Goal: Contribute content: Contribute content

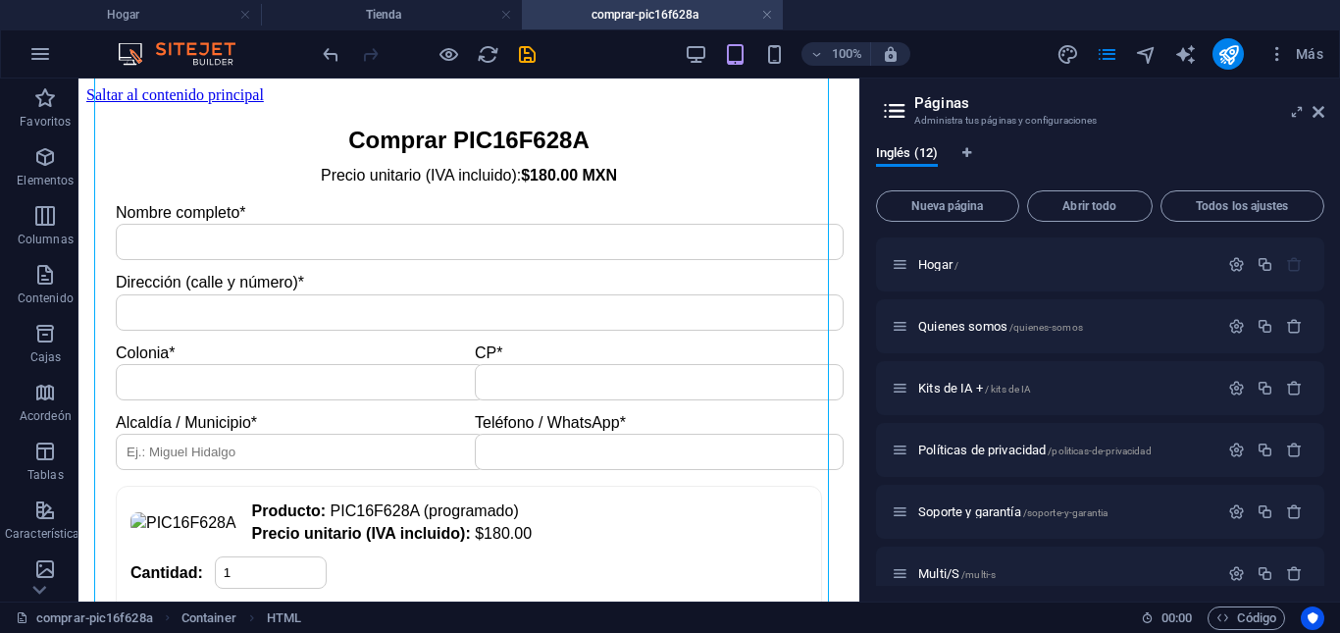
scroll to position [540, 0]
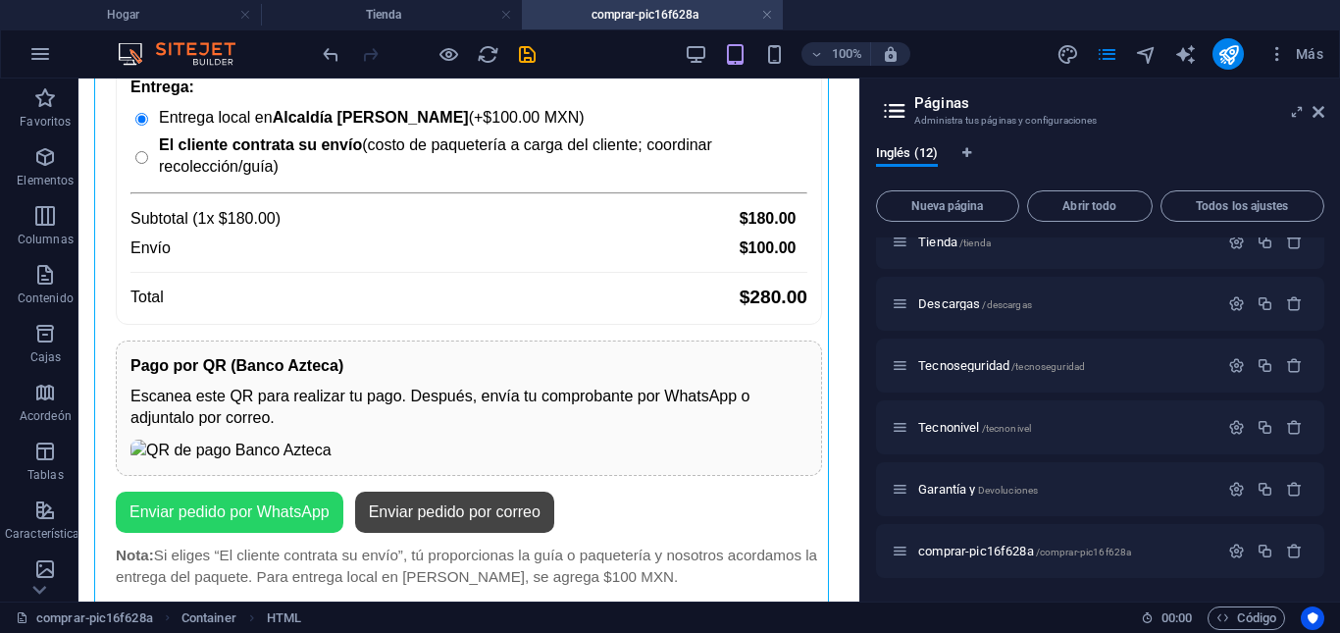
click at [664, 7] on h4 "comprar-pic16f628a" at bounding box center [652, 15] width 261 height 22
click at [1285, 62] on icon "button" at bounding box center [1277, 54] width 20 height 20
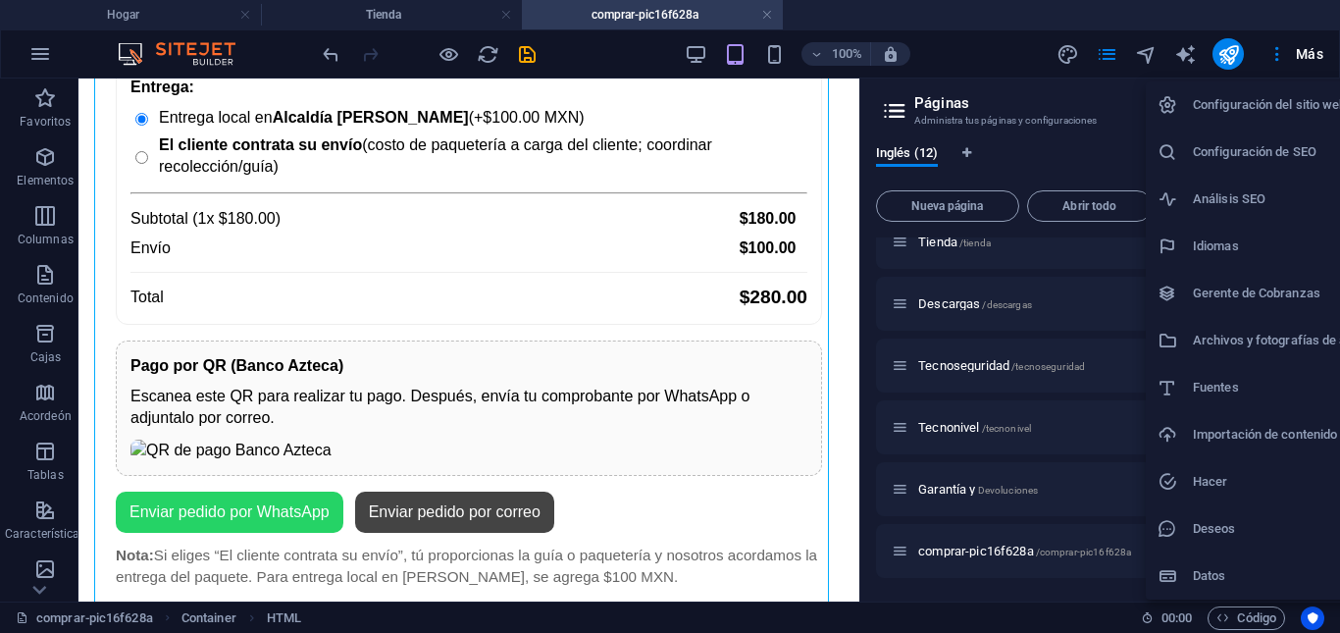
click at [1251, 109] on font "Configuración del sitio web" at bounding box center [1270, 104] width 154 height 15
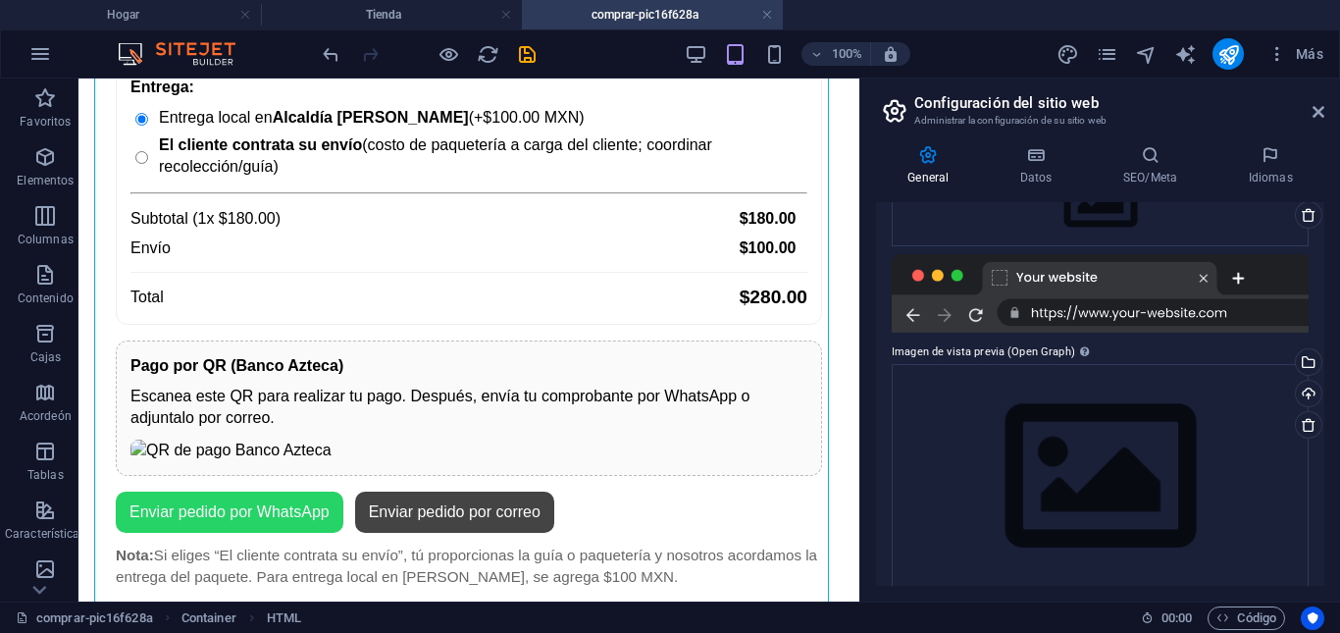
scroll to position [285, 0]
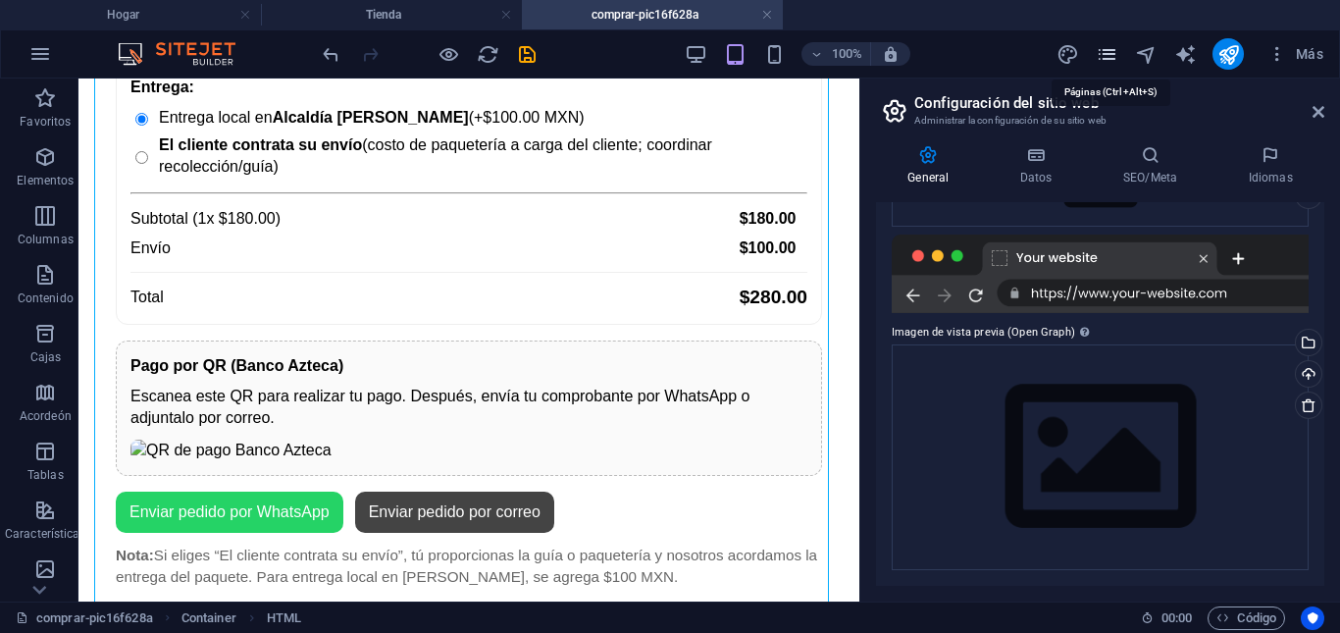
click at [1111, 53] on icon "páginas" at bounding box center [1107, 54] width 23 height 23
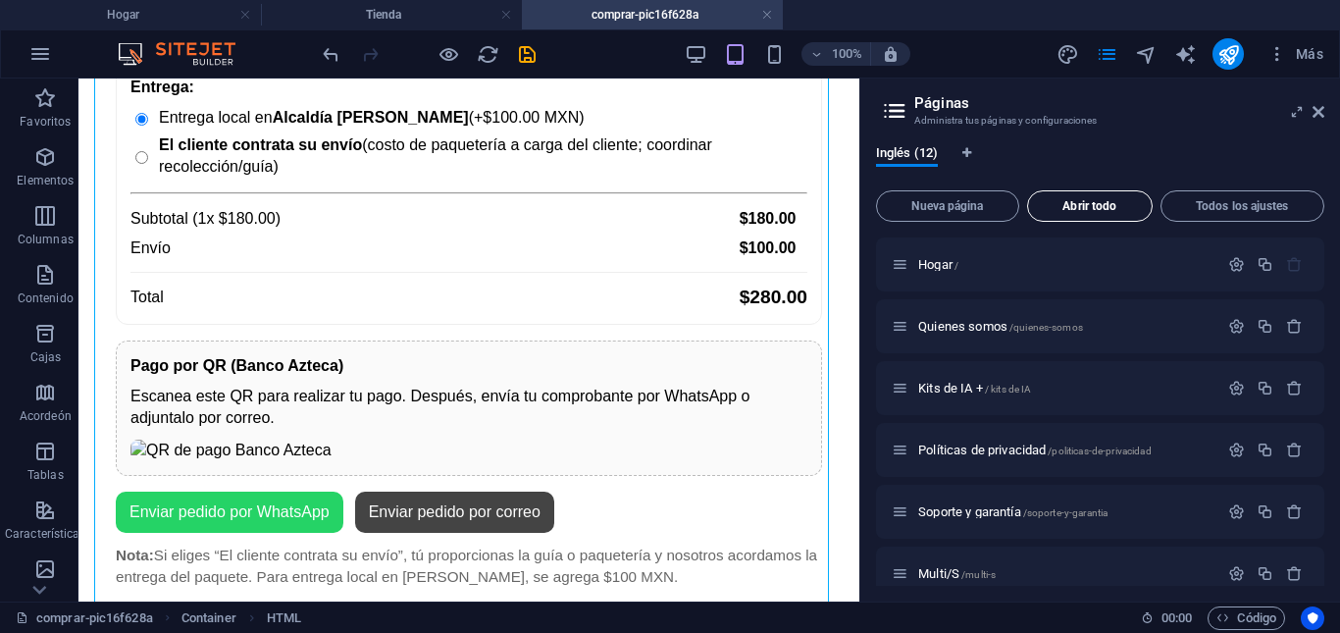
click at [1096, 207] on font "Abrir todo" at bounding box center [1089, 206] width 54 height 14
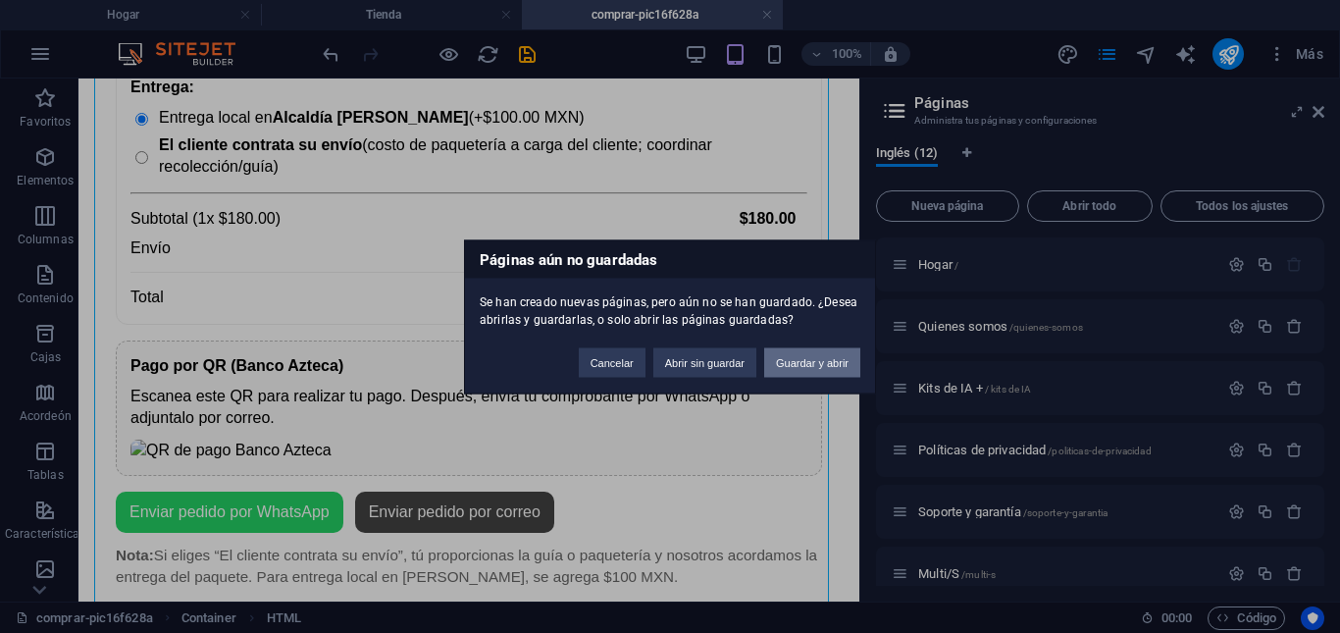
click at [808, 370] on button "Guardar y abrir" at bounding box center [812, 361] width 96 height 29
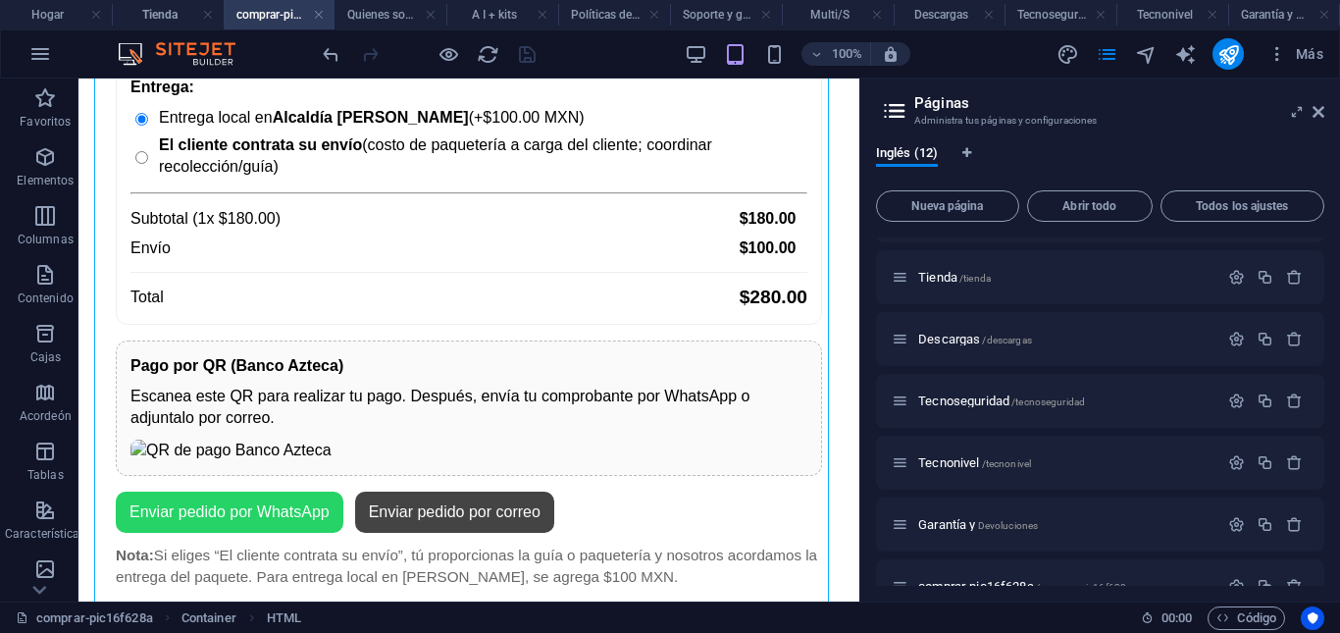
scroll to position [314, 0]
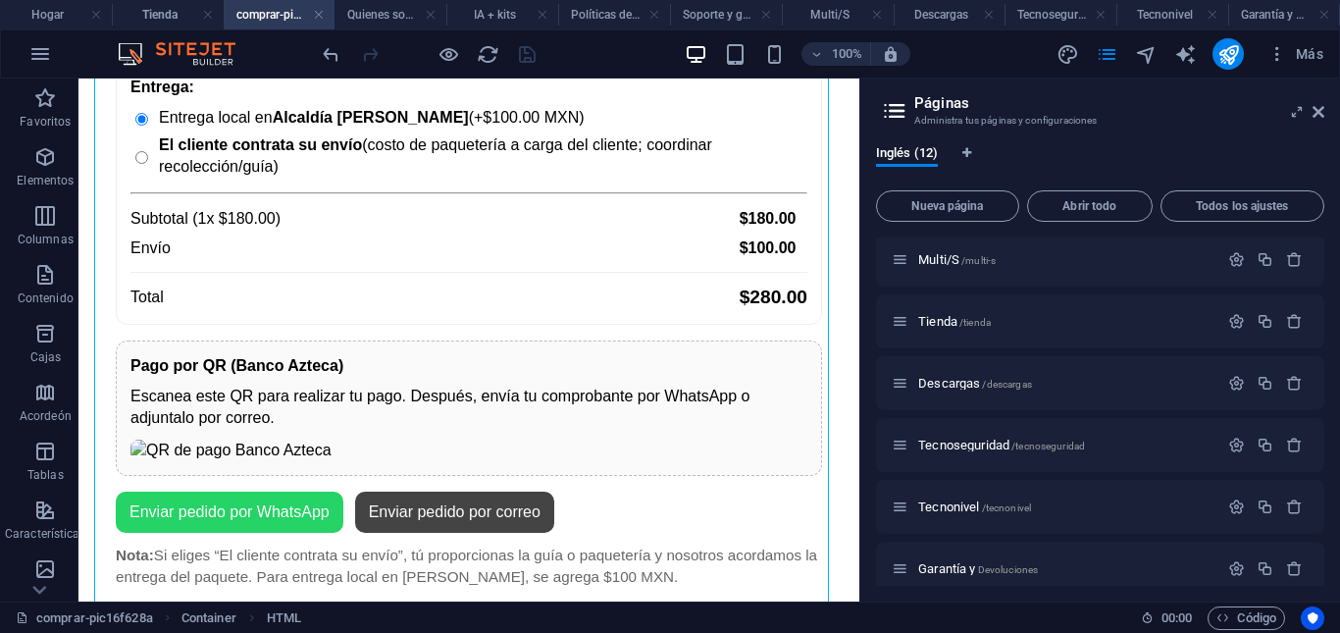
click at [1324, 496] on div "Inglés (12) Nueva página Abrir todo Todos los ajustes Hogar / Quienes somos /qu…" at bounding box center [1100, 365] width 480 height 472
drag, startPoint x: 1324, startPoint y: 497, endPoint x: 1326, endPoint y: 473, distance: 24.6
click at [1326, 473] on div "Inglés (12) Nueva página Abrir todo Todos los ajustes Hogar / Quienes somos /qu…" at bounding box center [1100, 365] width 480 height 472
drag, startPoint x: 1324, startPoint y: 472, endPoint x: 1333, endPoint y: 438, distance: 34.5
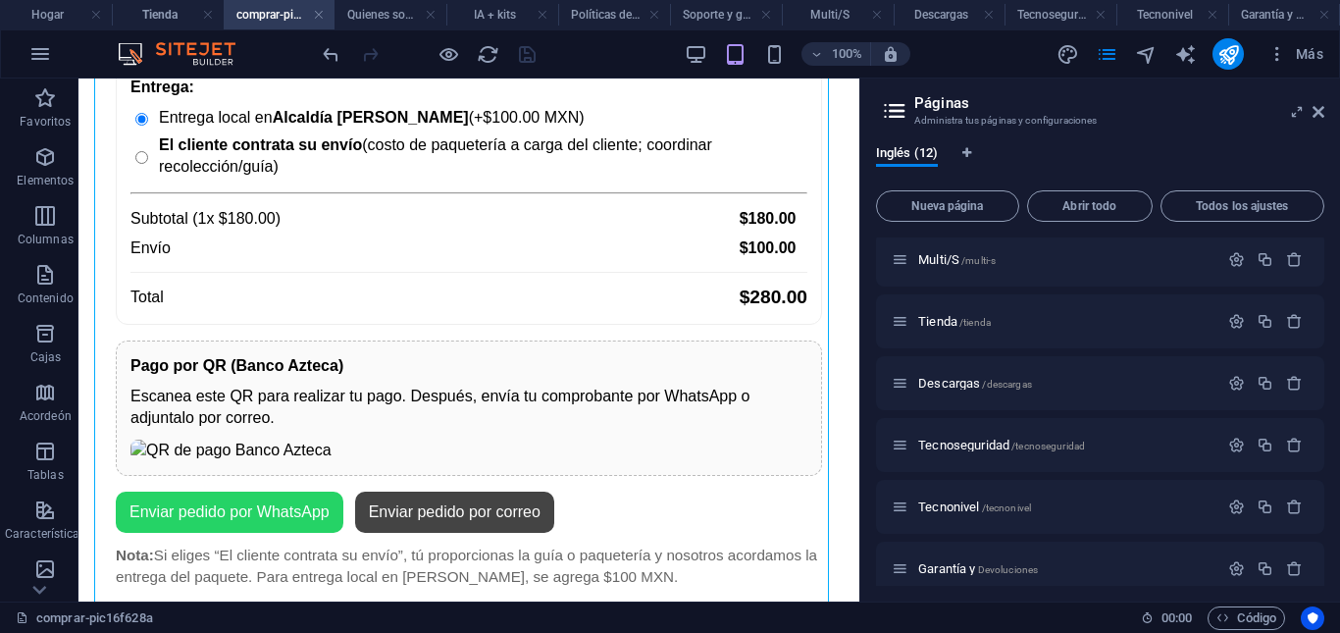
click at [1334, 436] on div "Inglés (12) Nueva página Abrir todo Todos los ajustes Hogar / Quienes somos /qu…" at bounding box center [1100, 365] width 480 height 472
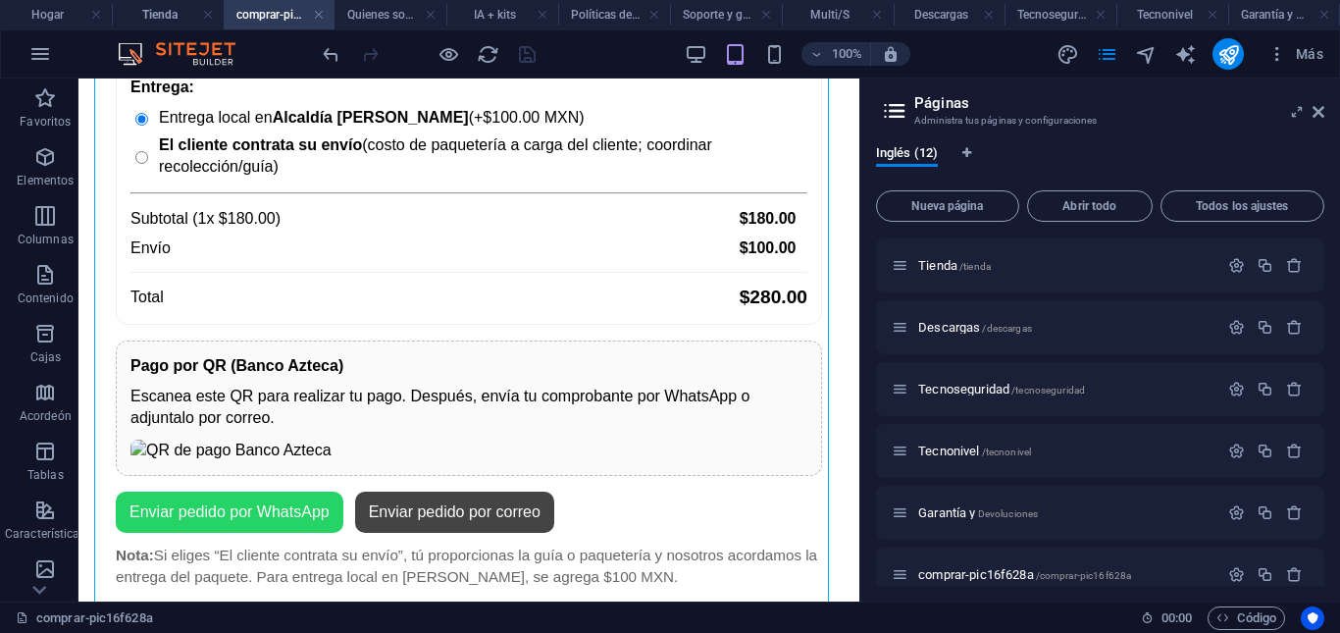
scroll to position [393, 0]
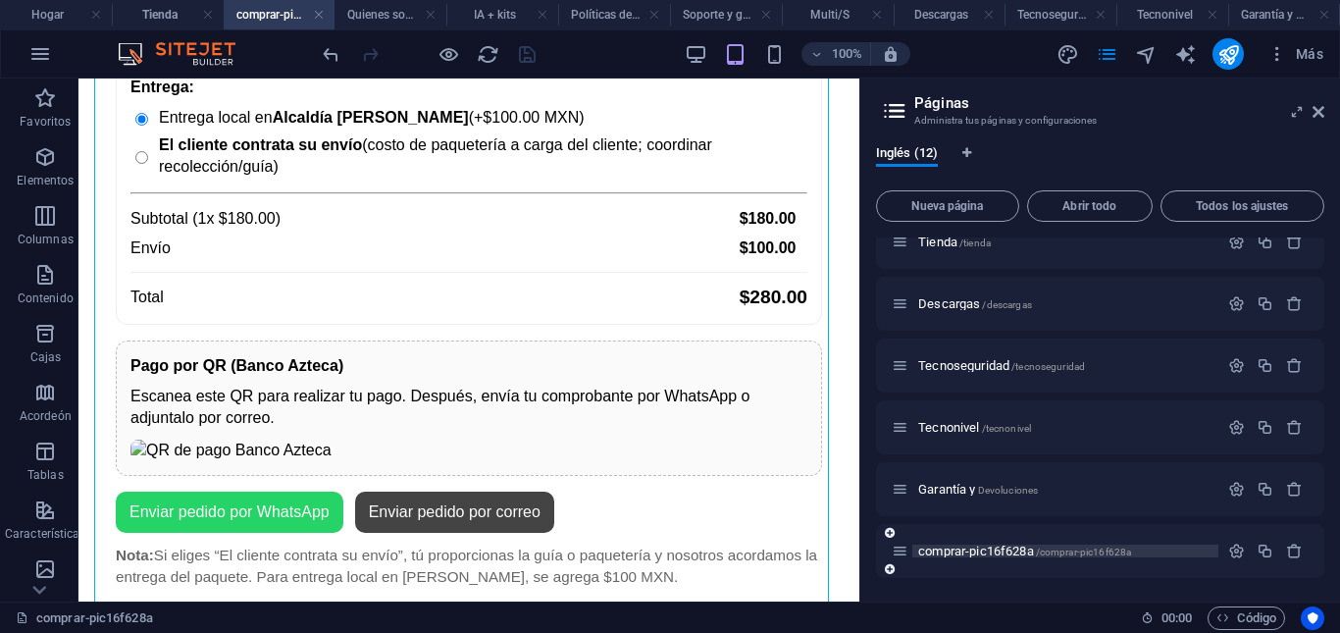
click at [1018, 554] on font "comprar-pic16f628a" at bounding box center [976, 550] width 116 height 15
click at [1228, 551] on icon "button" at bounding box center [1236, 550] width 17 height 17
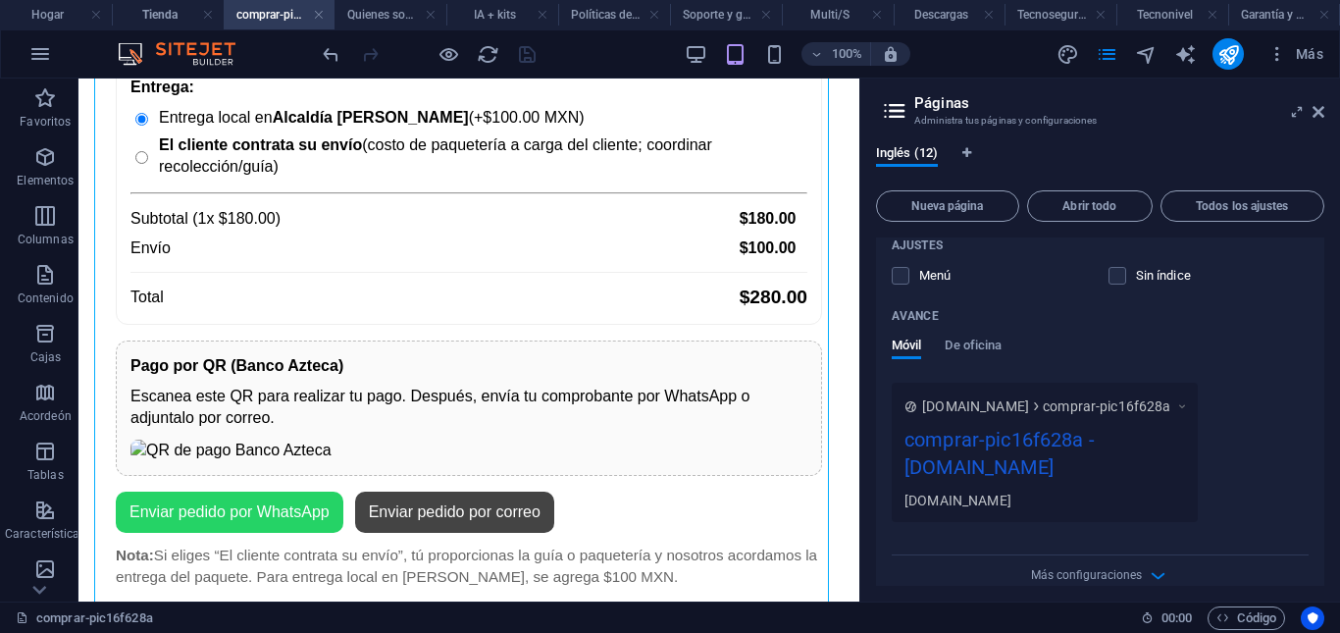
scroll to position [1152, 0]
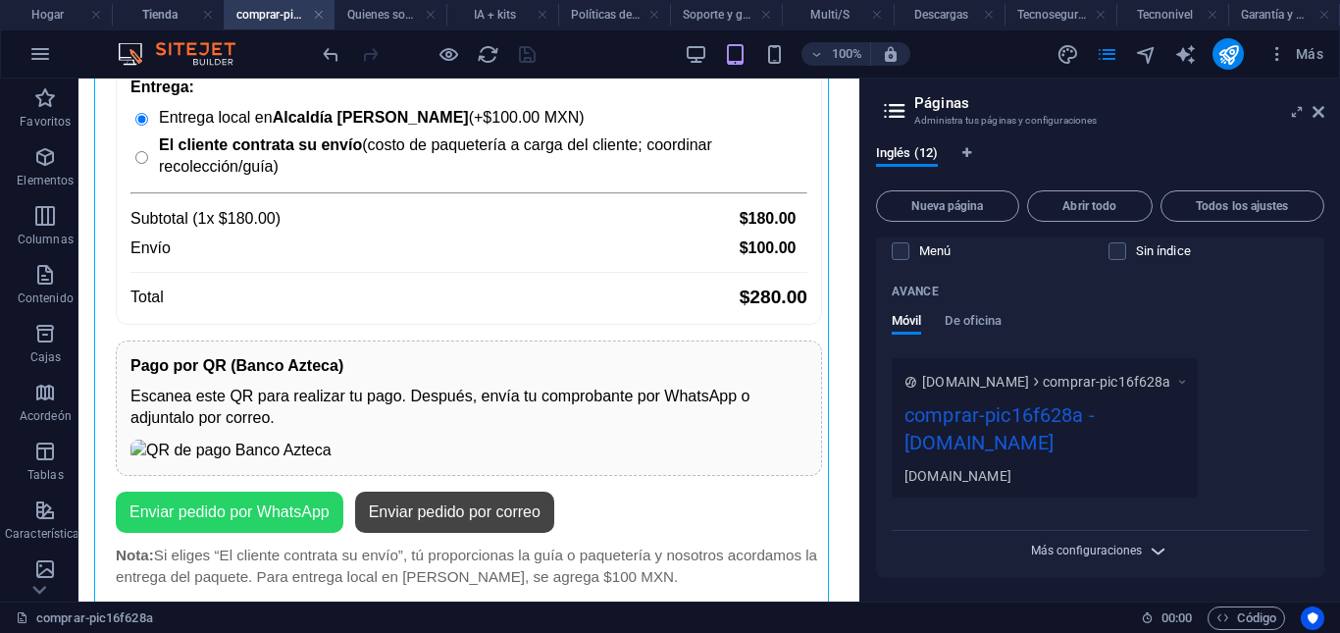
click at [1100, 549] on font "Más configuraciones" at bounding box center [1086, 550] width 111 height 14
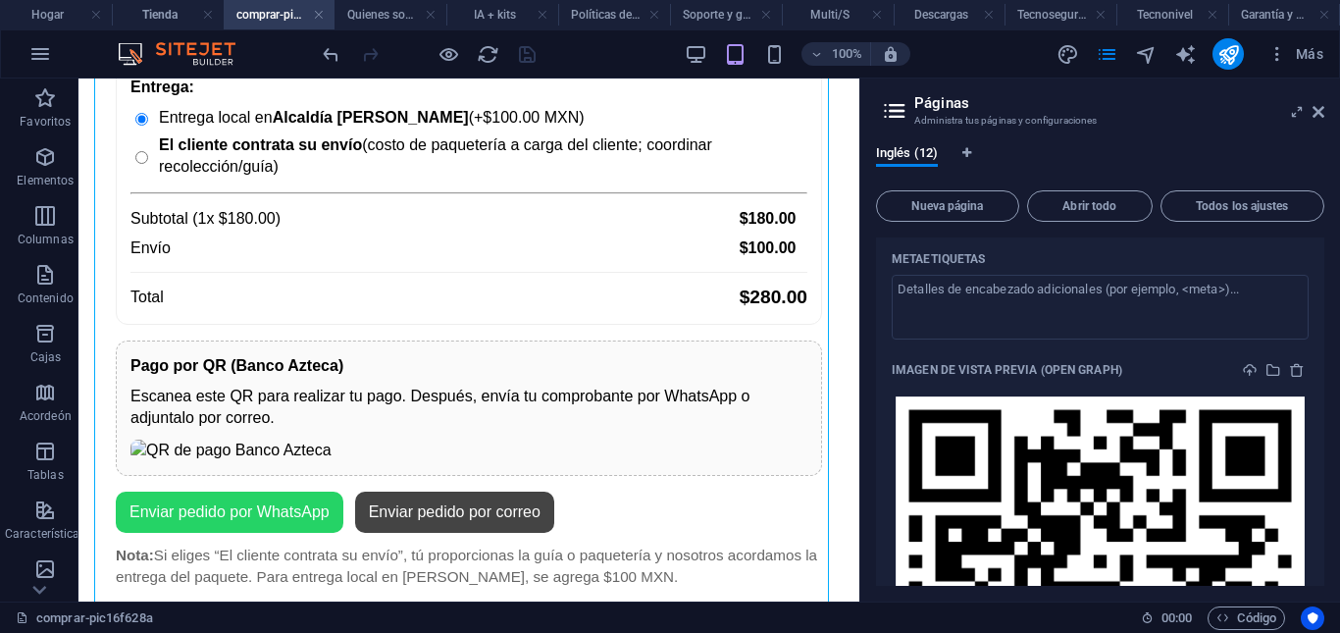
scroll to position [1377, 0]
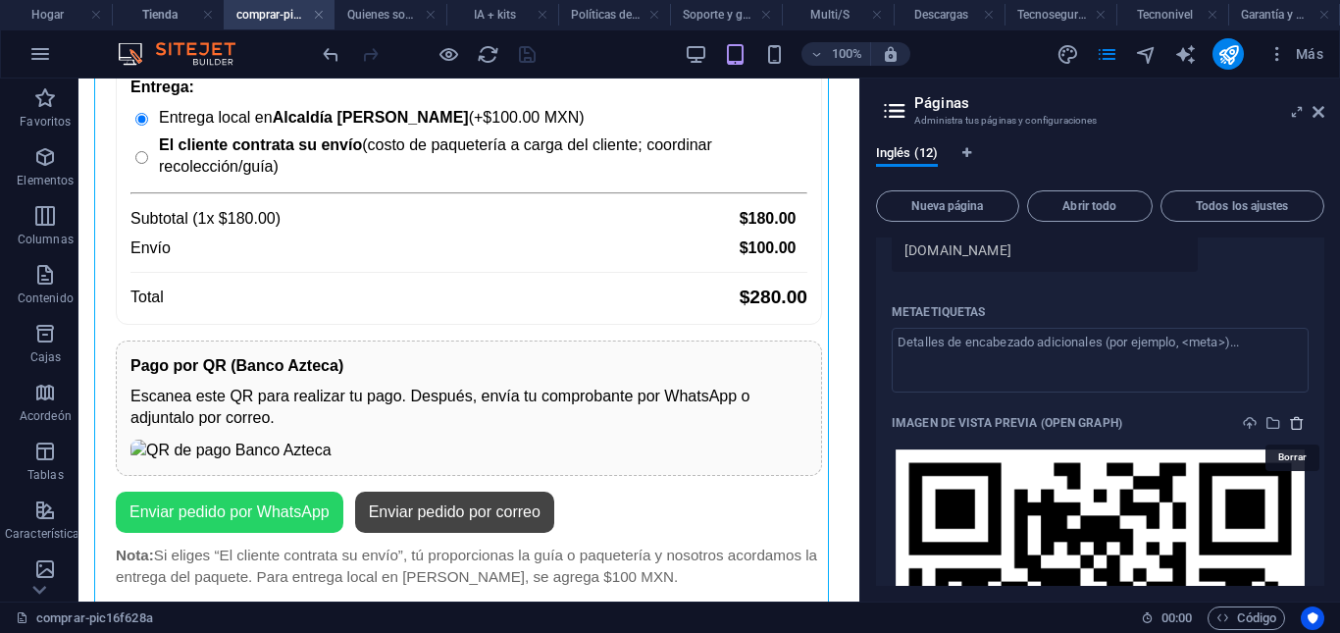
click at [1296, 423] on icon "borrar" at bounding box center [1297, 423] width 16 height 16
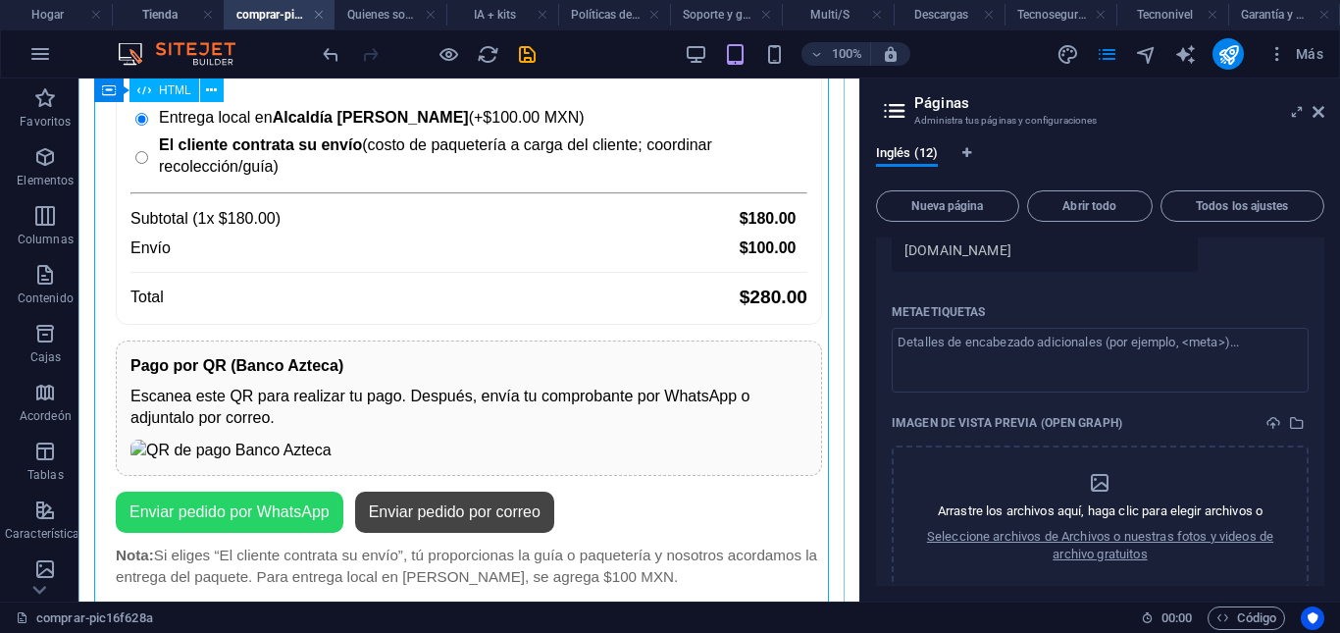
click at [465, 136] on div "Comprar PIC16F628A Precio unitario (IVA incluido): $180.00 MXN Nombre completo*…" at bounding box center [468, 93] width 765 height 987
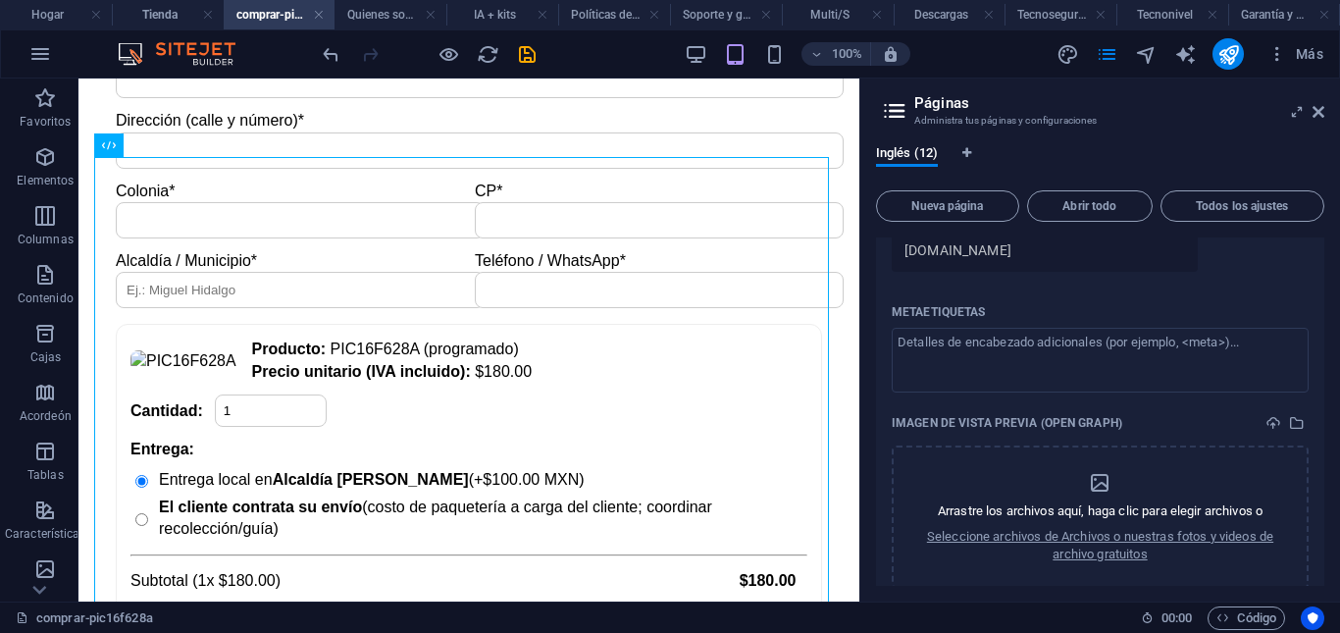
scroll to position [0, 0]
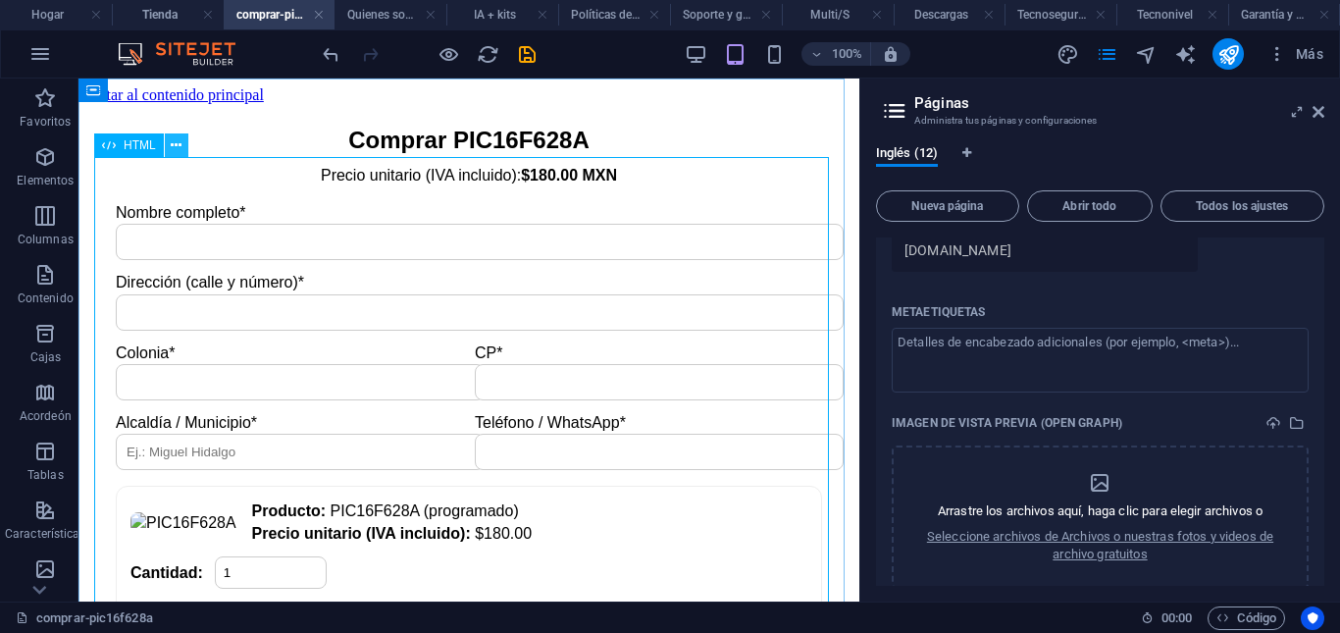
click at [176, 140] on icon at bounding box center [176, 145] width 11 height 21
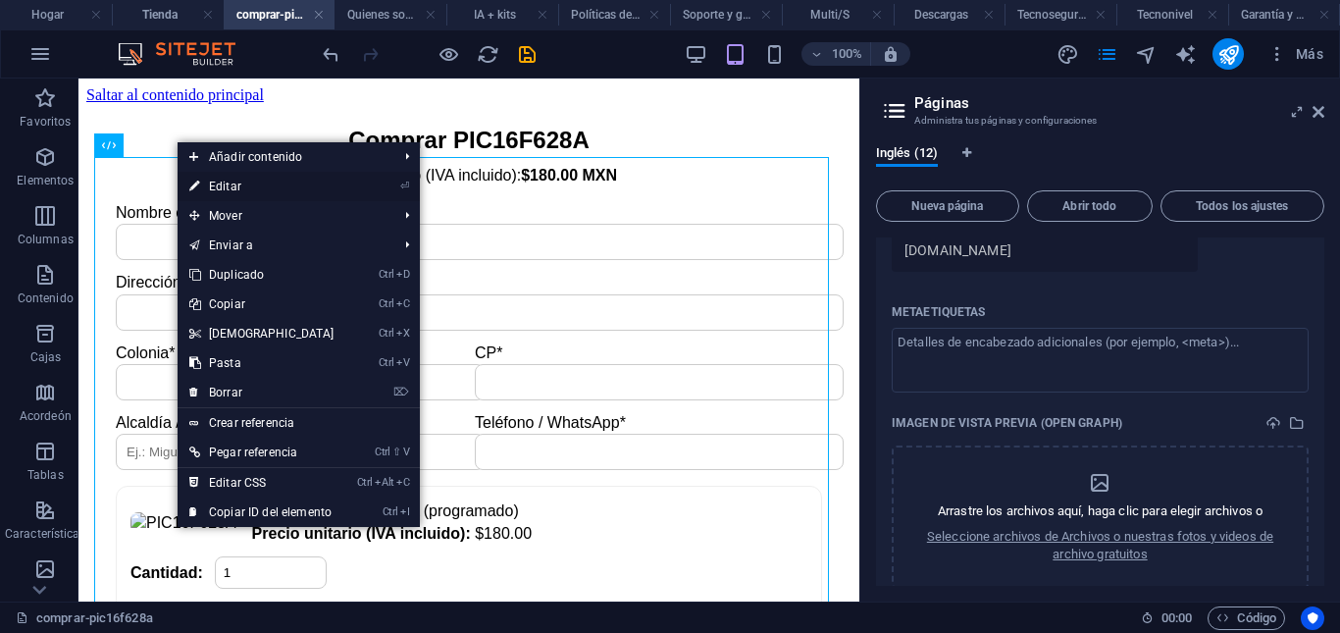
click at [224, 182] on font "Editar" at bounding box center [225, 186] width 32 height 14
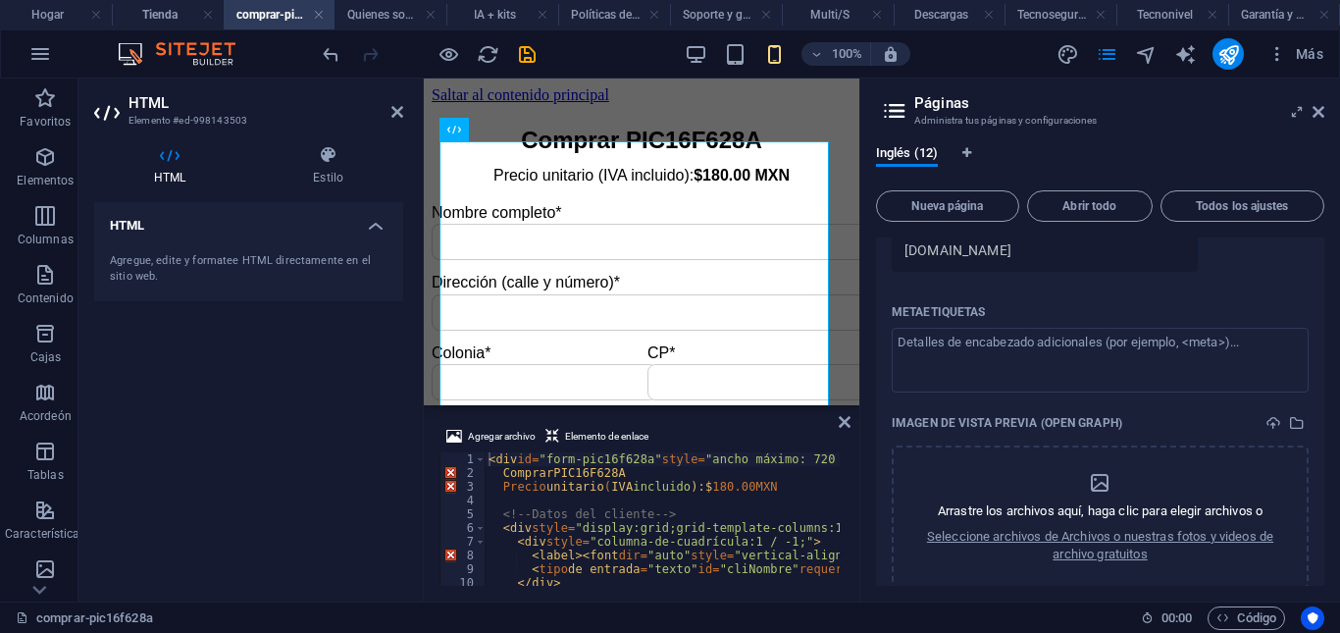
click at [176, 161] on icon at bounding box center [169, 155] width 151 height 20
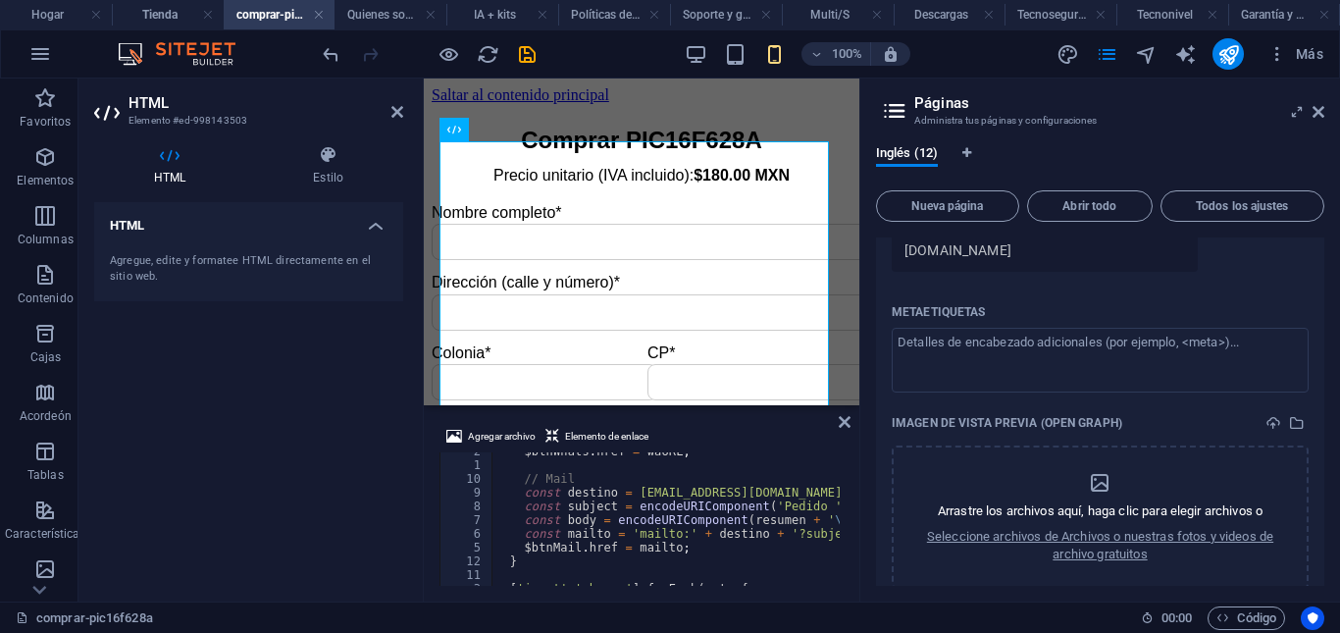
scroll to position [2905, 0]
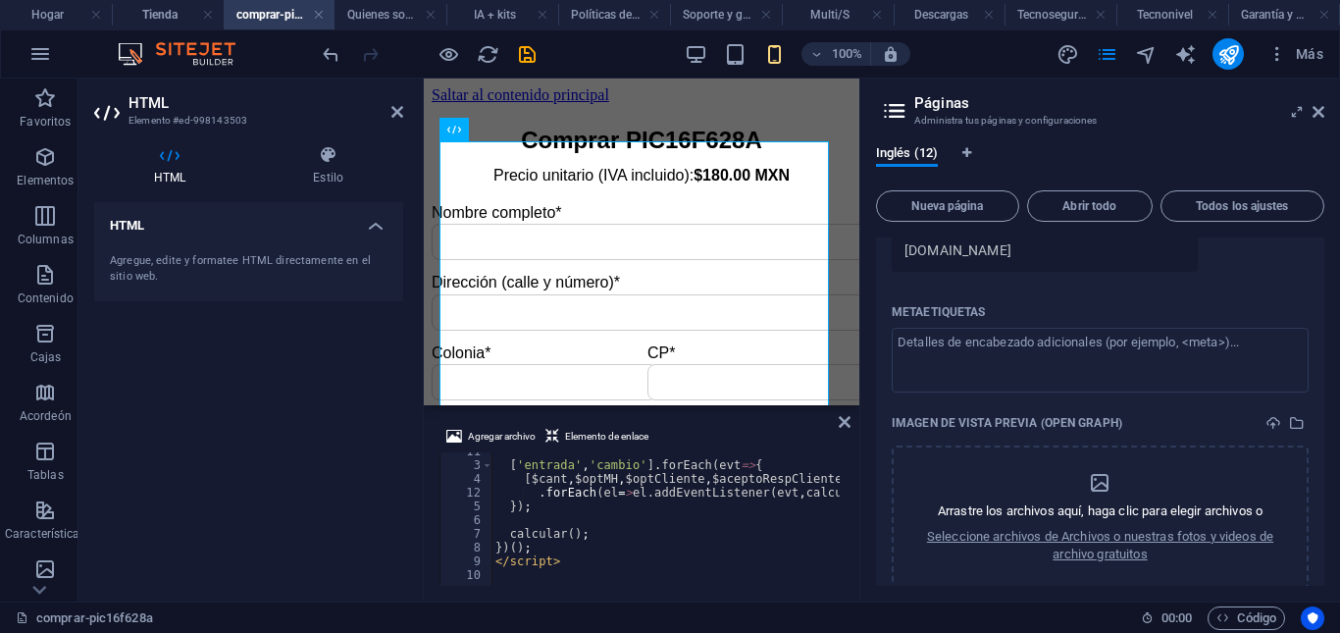
type textarea "</script>"
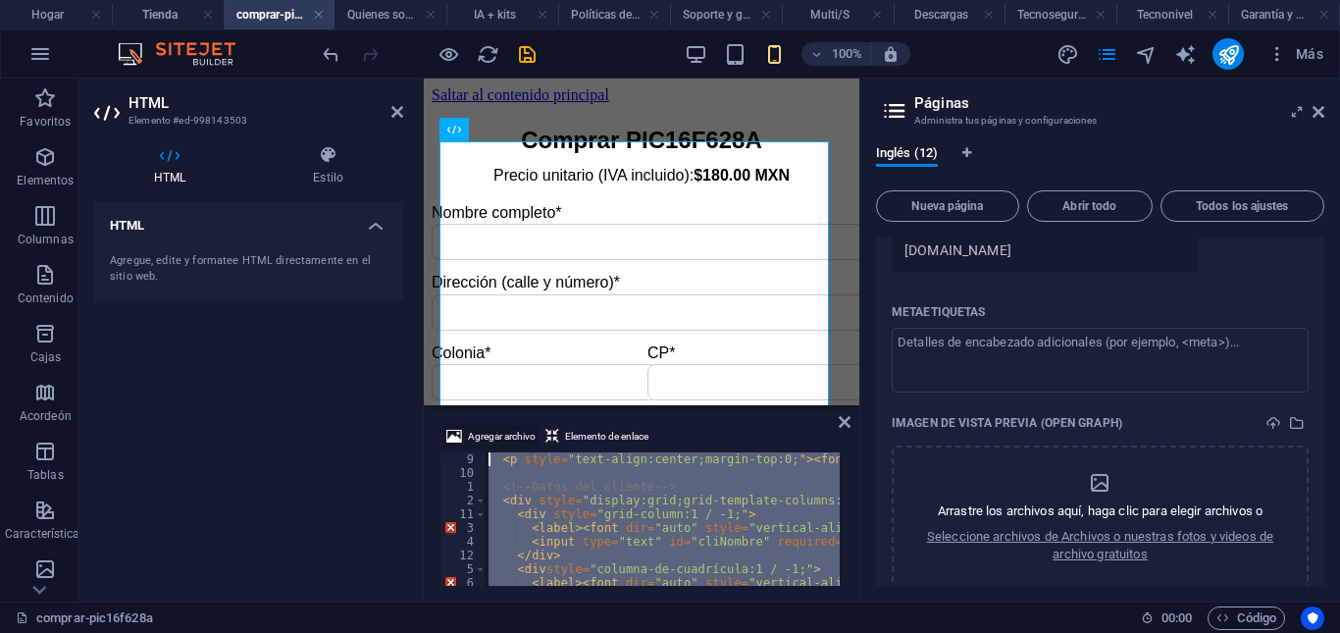
scroll to position [0, 0]
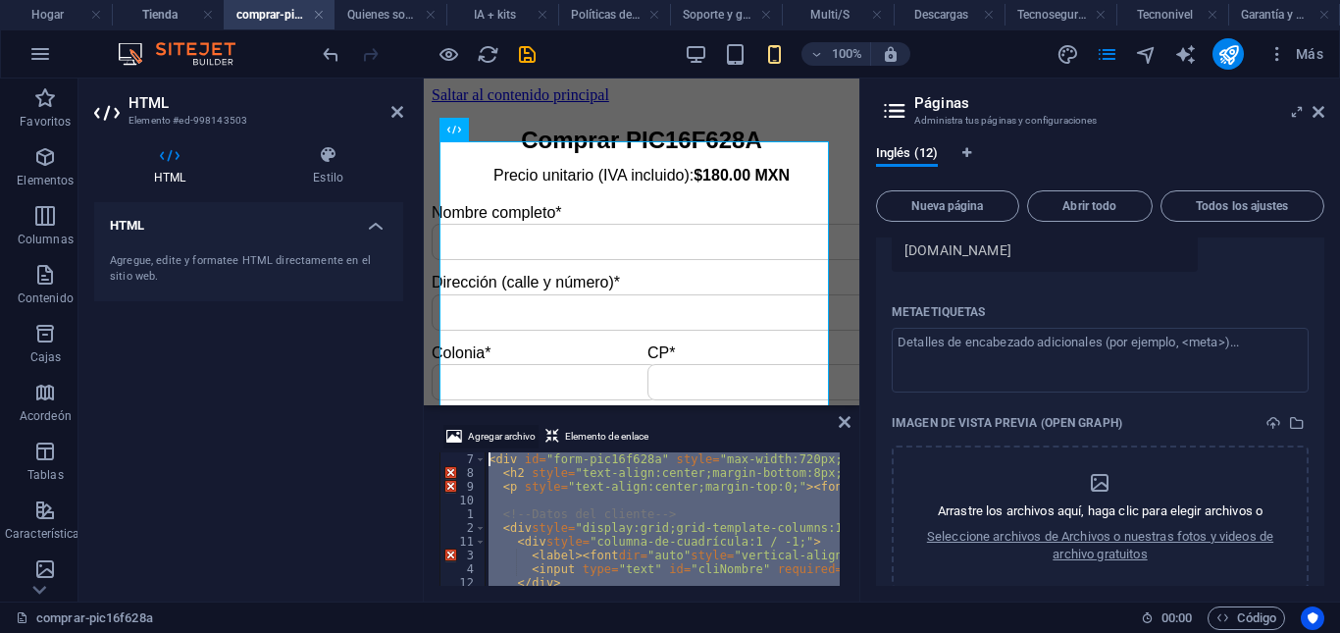
drag, startPoint x: 608, startPoint y: 564, endPoint x: 472, endPoint y: 440, distance: 184.0
click at [472, 440] on div "Agregar archivo Elemento de enlace </script> 7 8 9 10 1 2 11 3 4 12 5 6 < div i…" at bounding box center [641, 505] width 404 height 161
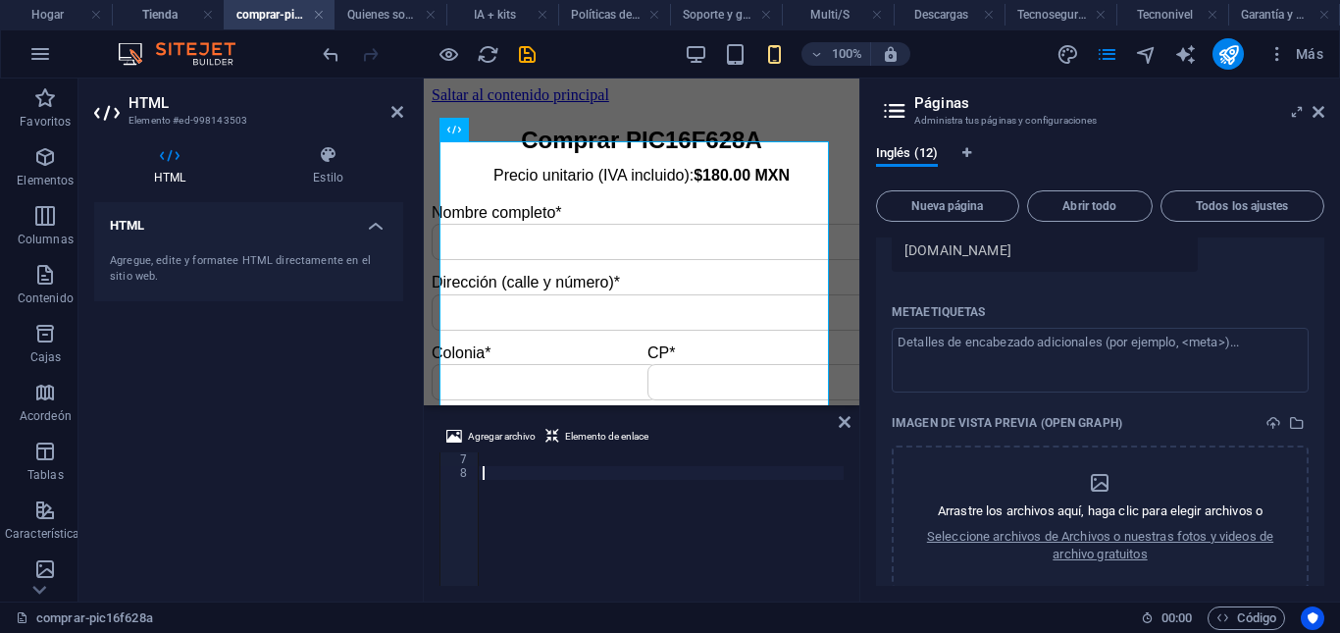
click at [538, 487] on div at bounding box center [661, 532] width 365 height 161
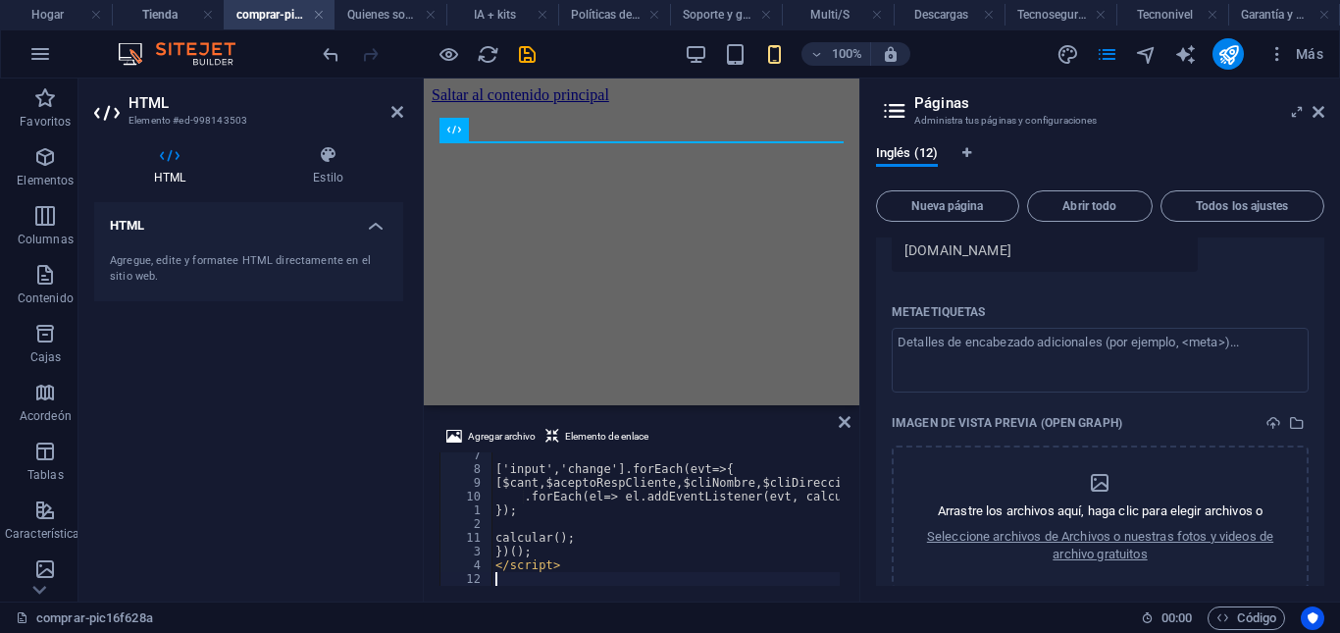
scroll to position [3245, 0]
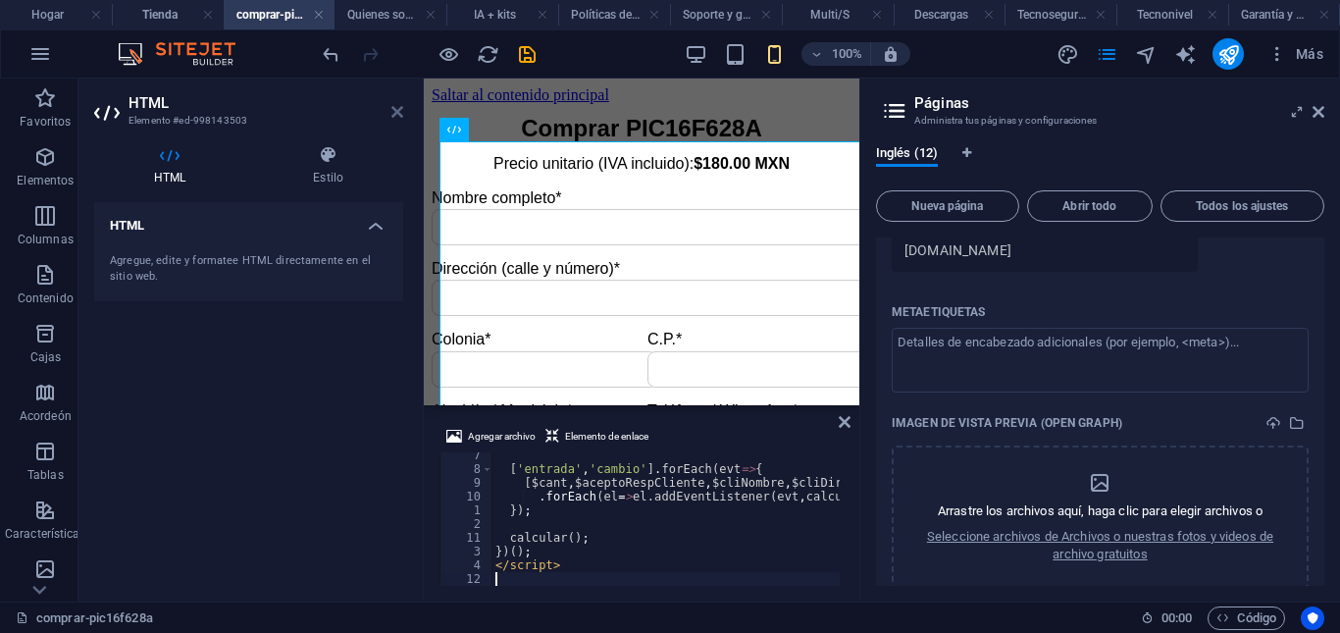
click at [395, 110] on icon at bounding box center [397, 112] width 12 height 16
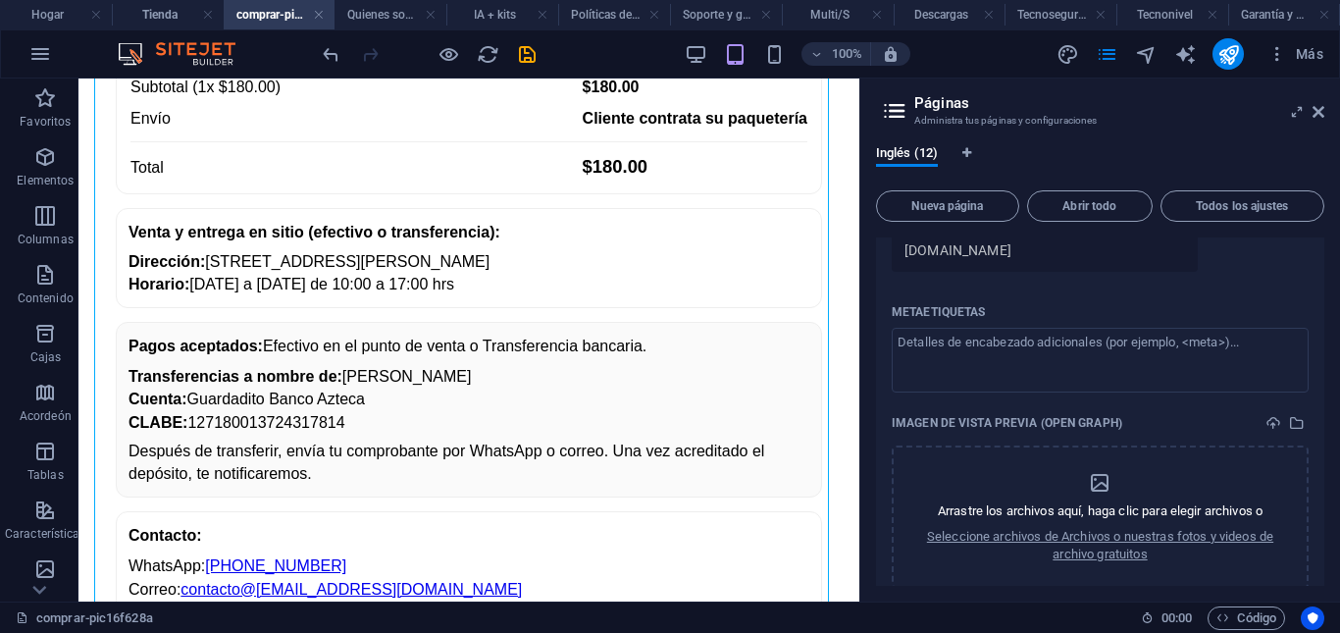
scroll to position [692, 0]
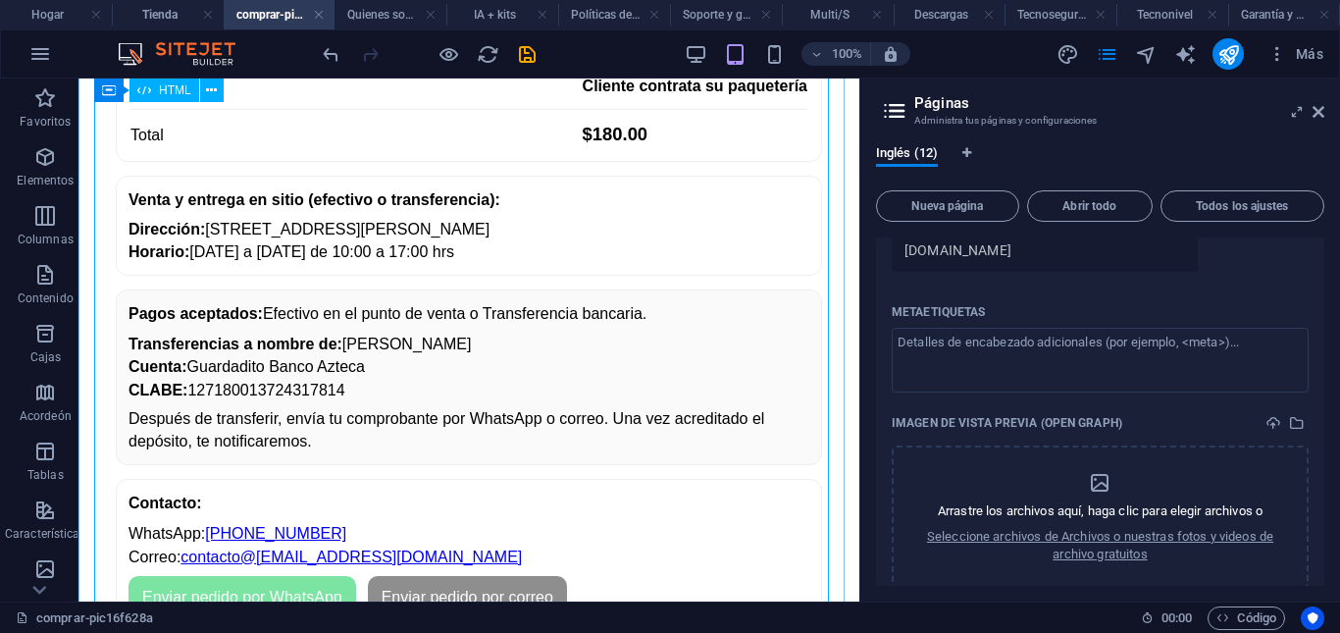
click at [141, 211] on div "Comprar PIC16F628A Precio unitario (IVA incluido): $180.00 MXN Nombre completo*…" at bounding box center [468, 38] width 765 height 1238
click at [1319, 112] on icon at bounding box center [1318, 112] width 12 height 16
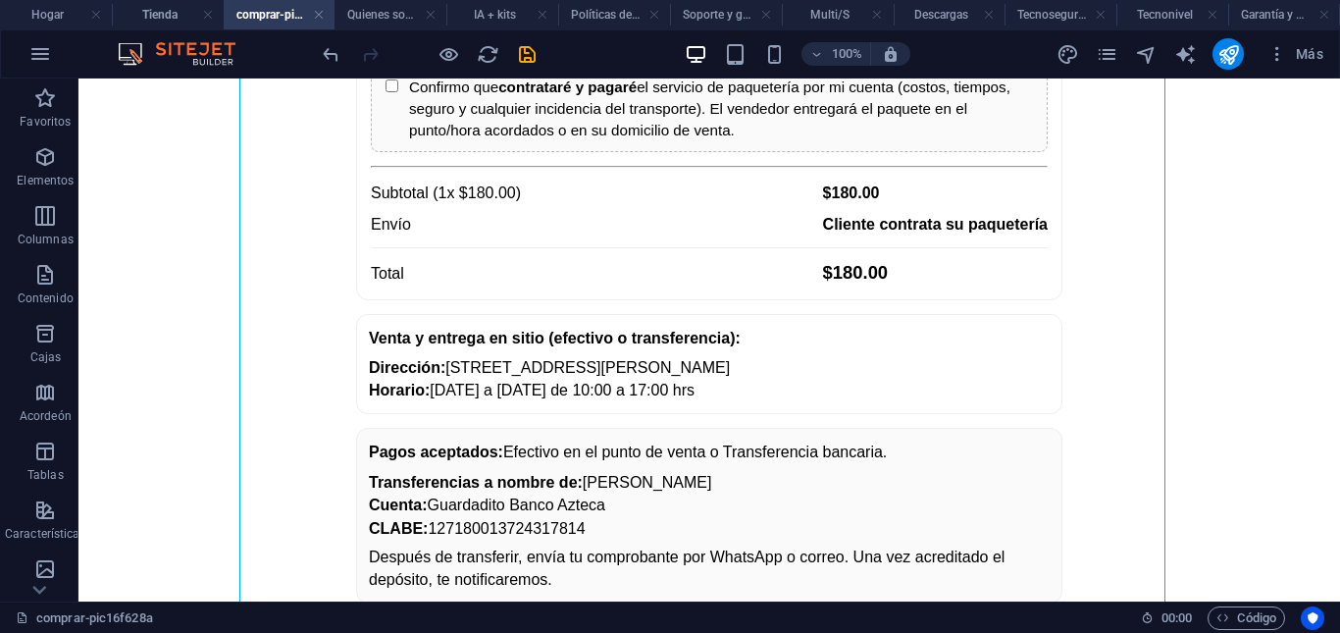
scroll to position [558, 0]
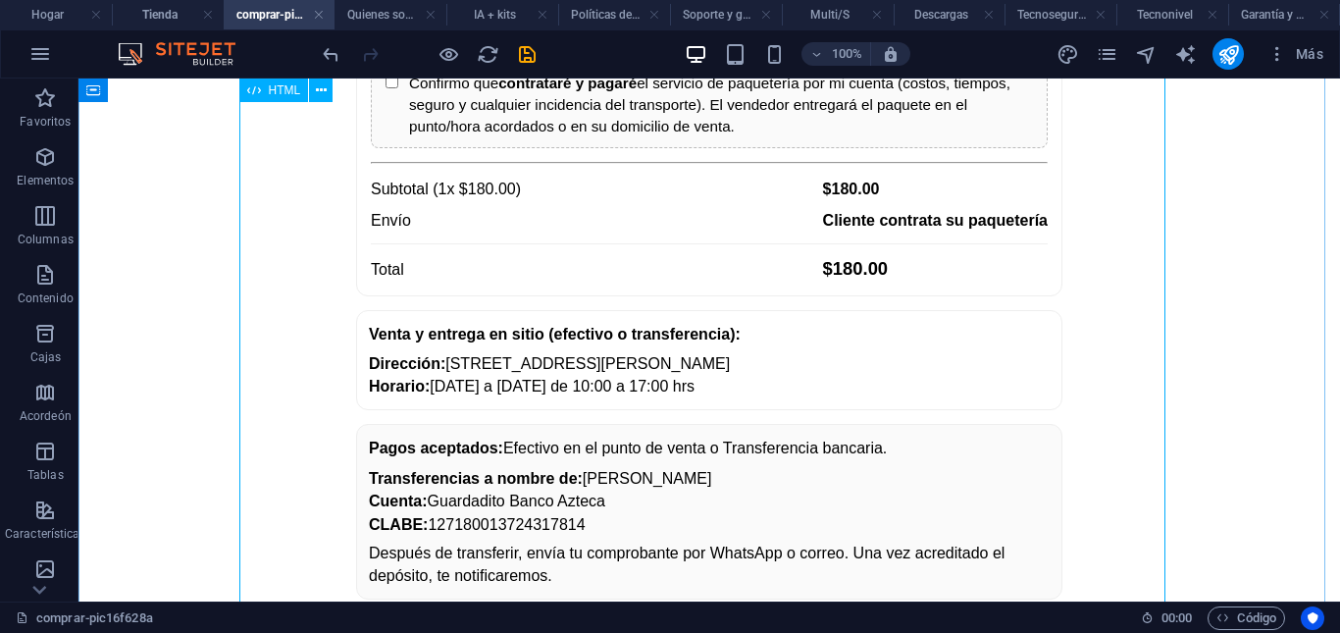
click at [556, 260] on div "Comprar PIC16F628A Precio unitario (IVA incluido): $180.00 MXN Nombre completo*…" at bounding box center [709, 173] width 1246 height 1238
click at [556, 254] on div "Comprar PIC16F628A Precio unitario (IVA incluido): $180.00 MXN Nombre completo*…" at bounding box center [709, 173] width 1246 height 1238
click at [558, 268] on div "Comprar PIC16F628A Precio unitario (IVA incluido): $180.00 MXN Nombre completo*…" at bounding box center [709, 173] width 1246 height 1238
click at [558, 279] on div "Comprar PIC16F628A Precio unitario (IVA incluido): $180.00 MXN Nombre completo*…" at bounding box center [709, 173] width 1246 height 1238
click at [559, 280] on div "Comprar PIC16F628A Precio unitario (IVA incluido): $180.00 MXN Nombre completo*…" at bounding box center [709, 173] width 1246 height 1238
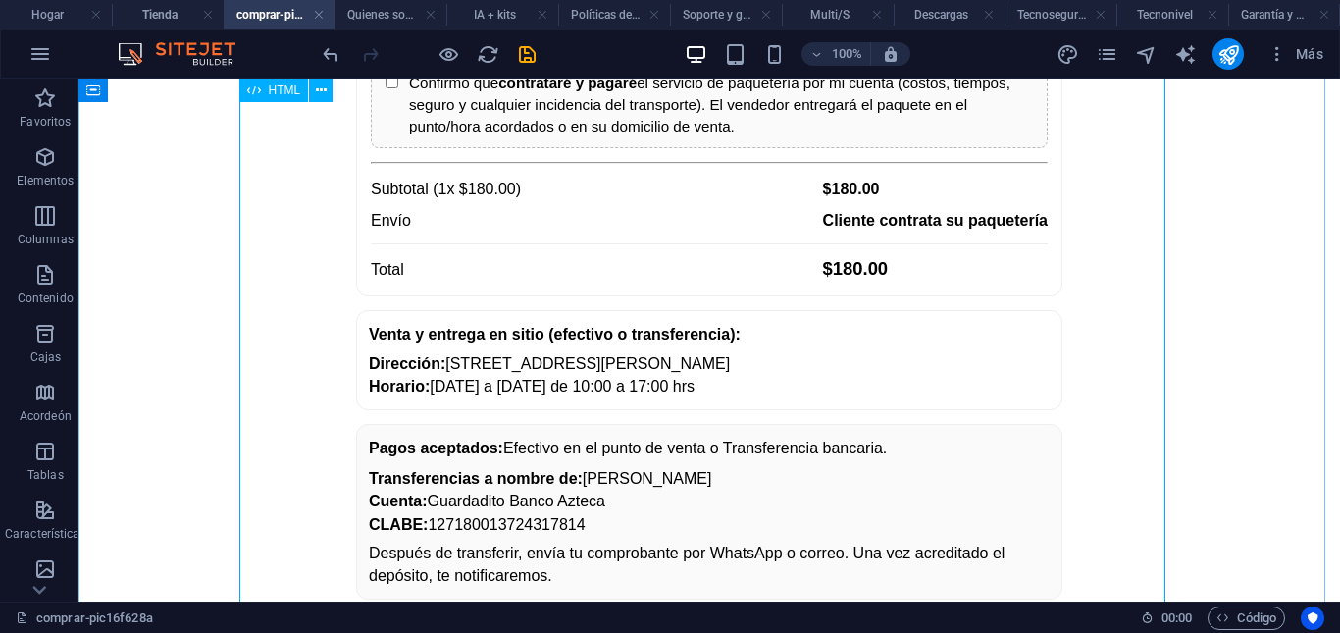
click at [512, 278] on div "Comprar PIC16F628A Precio unitario (IVA incluido): $180.00 MXN Nombre completo*…" at bounding box center [709, 173] width 1246 height 1238
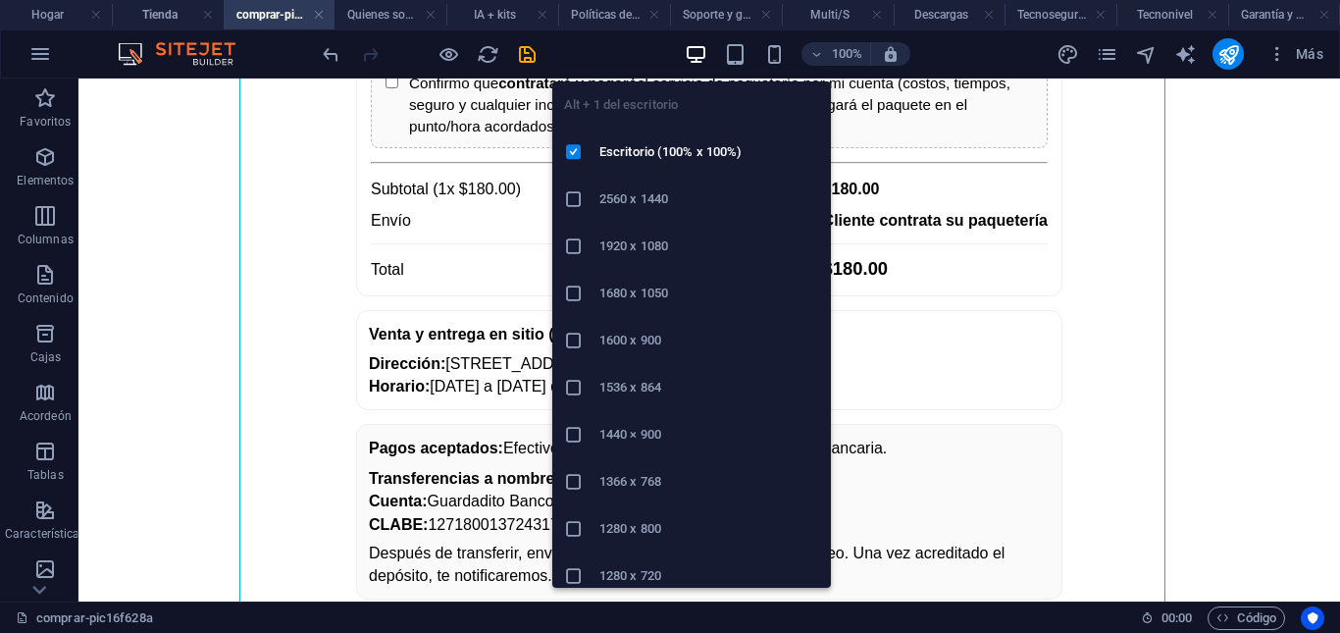
click at [692, 50] on icon "button" at bounding box center [696, 54] width 23 height 23
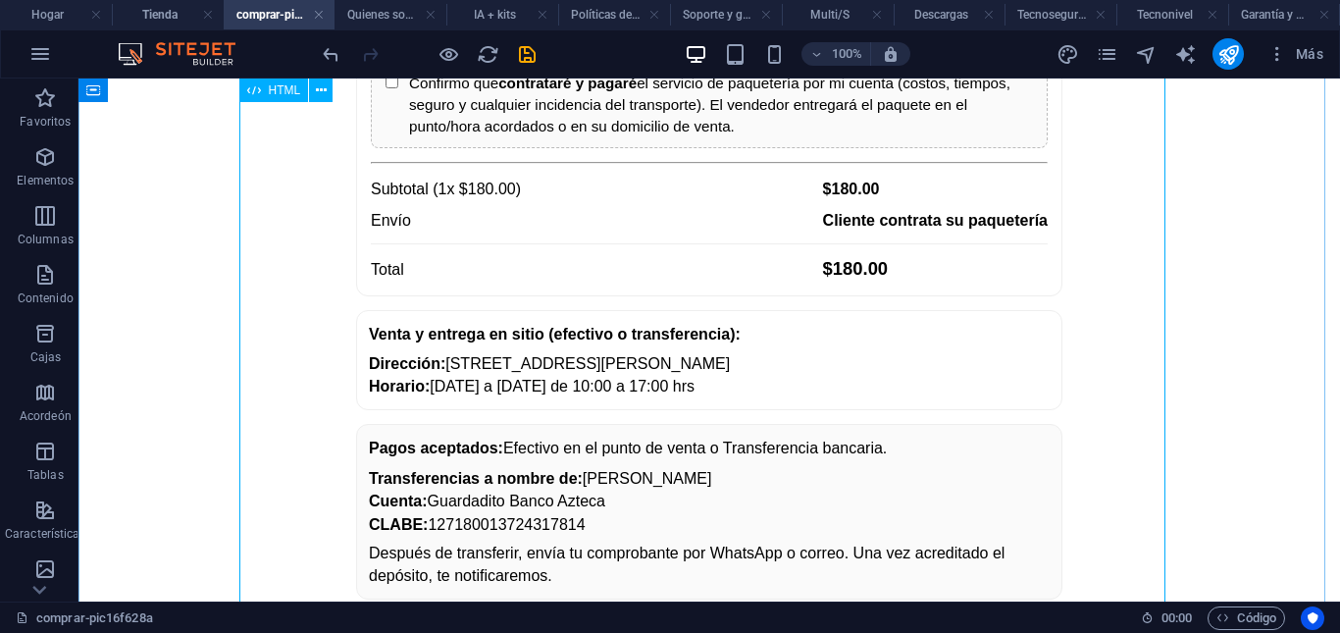
click at [504, 277] on div "Comprar PIC16F628A Precio unitario (IVA incluido): $180.00 MXN Nombre completo*…" at bounding box center [709, 173] width 1246 height 1238
click at [493, 263] on div "Comprar PIC16F628A Precio unitario (IVA incluido): $180.00 MXN Nombre completo*…" at bounding box center [709, 173] width 1246 height 1238
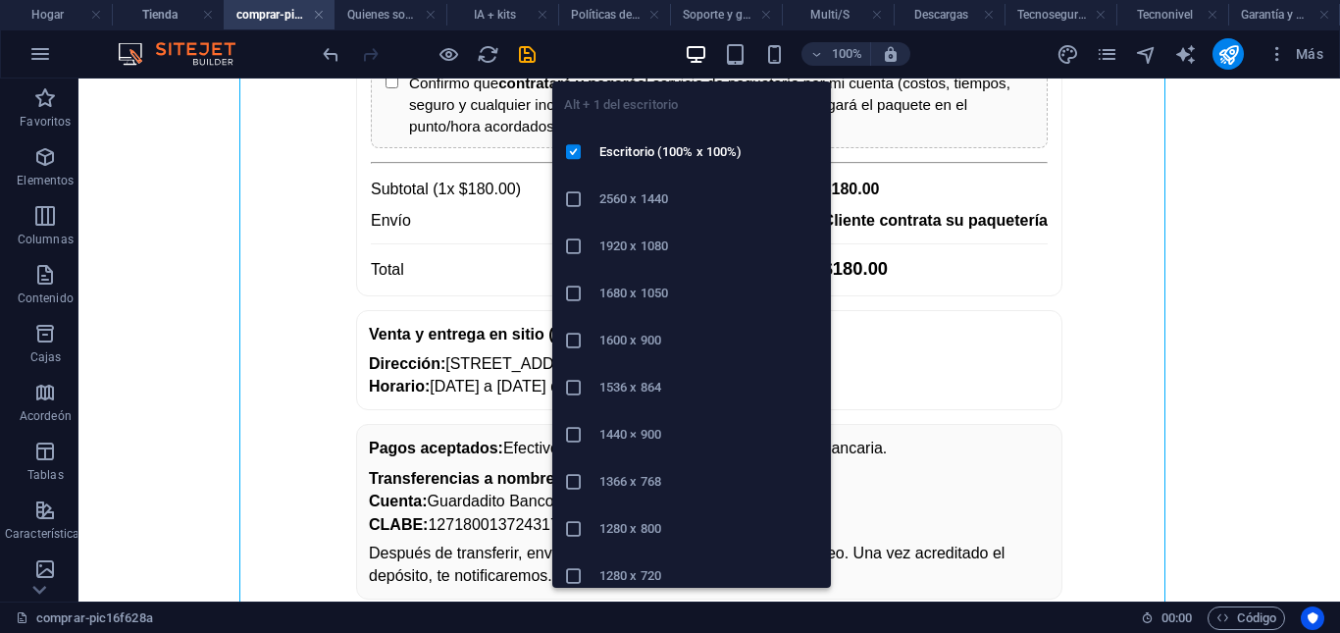
click at [706, 55] on icon "button" at bounding box center [696, 54] width 23 height 23
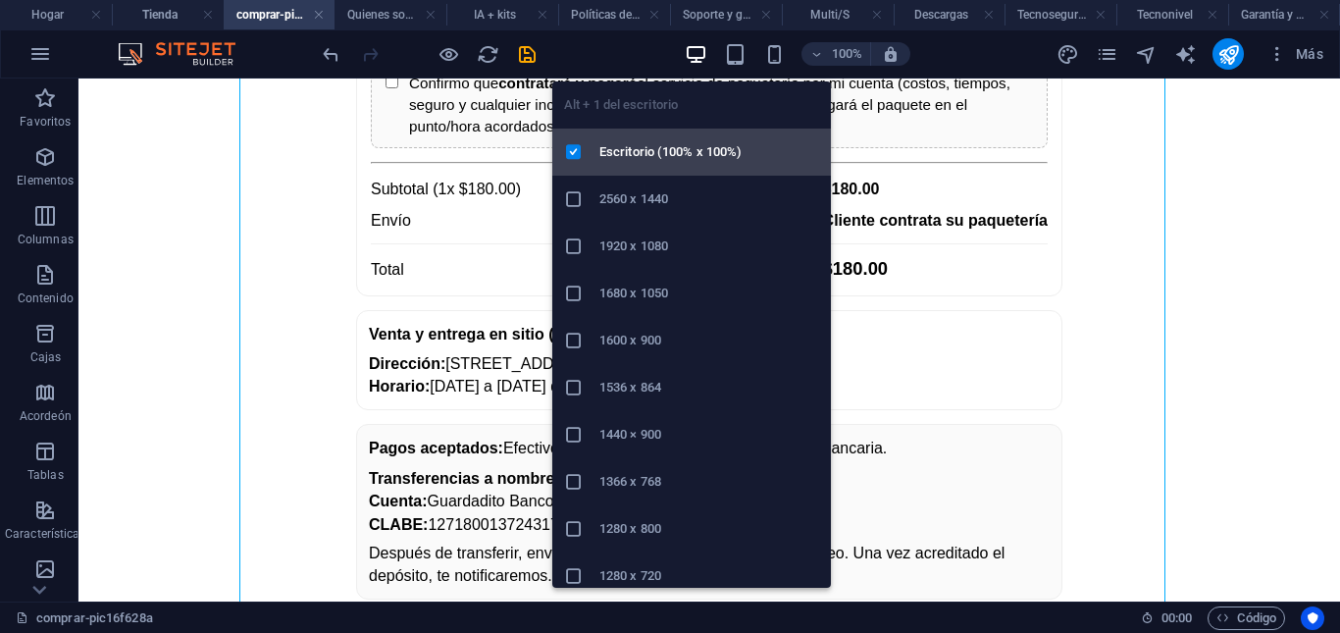
click at [647, 153] on font "Escritorio (100% x 100%)" at bounding box center [670, 151] width 142 height 15
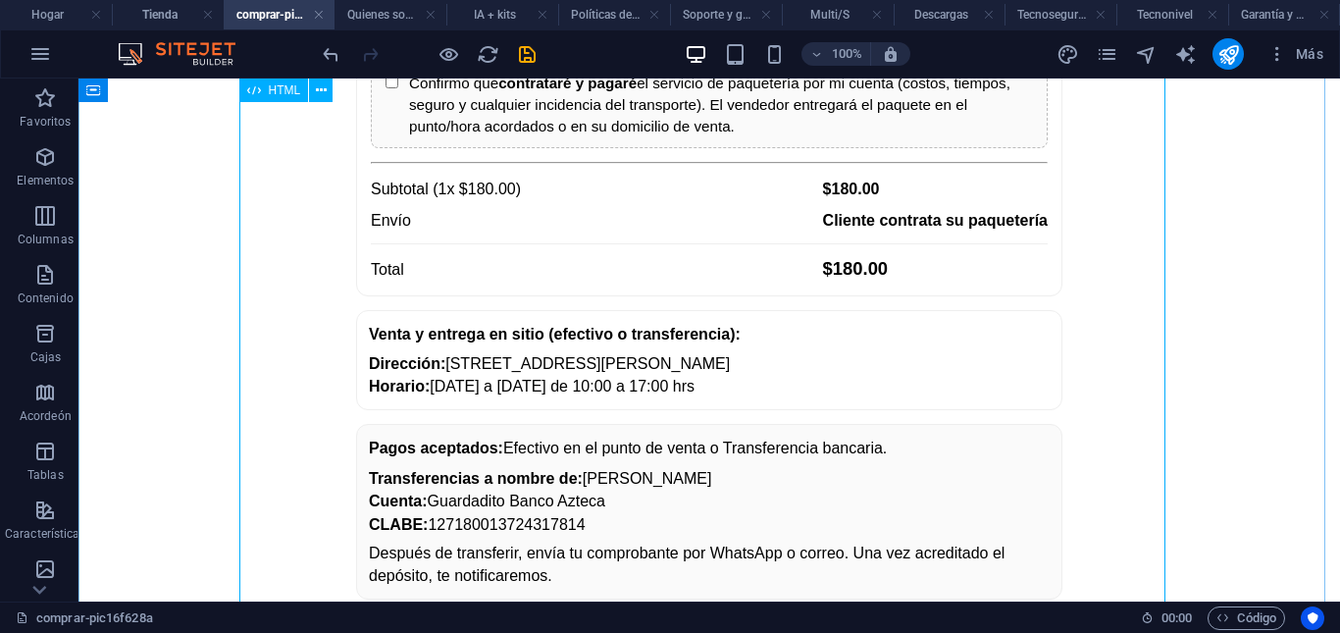
click at [533, 265] on div "Comprar PIC16F628A Precio unitario (IVA incluido): $180.00 MXN Nombre completo*…" at bounding box center [709, 173] width 1246 height 1238
click at [531, 265] on div "Comprar PIC16F628A Precio unitario (IVA incluido): $180.00 MXN Nombre completo*…" at bounding box center [709, 173] width 1246 height 1238
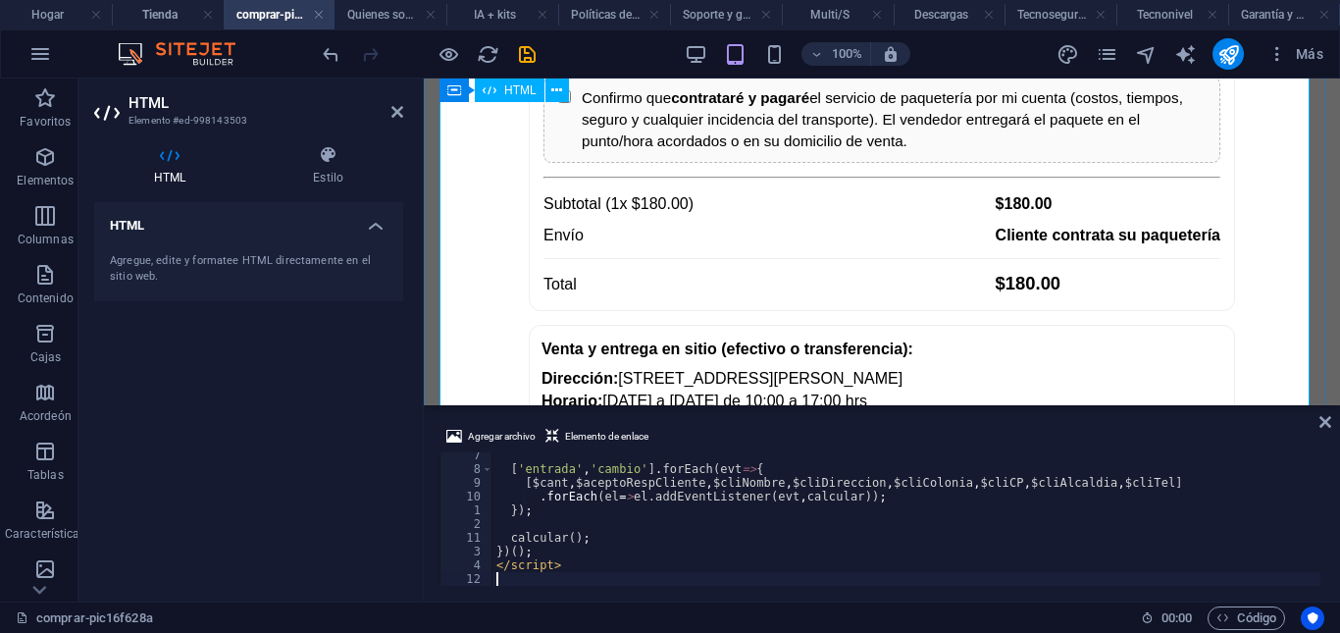
scroll to position [3245, 0]
click at [729, 34] on input "2" at bounding box center [684, 18] width 112 height 32
click at [729, 34] on input "3" at bounding box center [684, 18] width 112 height 32
click at [727, 34] on input "2" at bounding box center [684, 18] width 112 height 32
click at [727, 34] on input "1" at bounding box center [684, 18] width 112 height 32
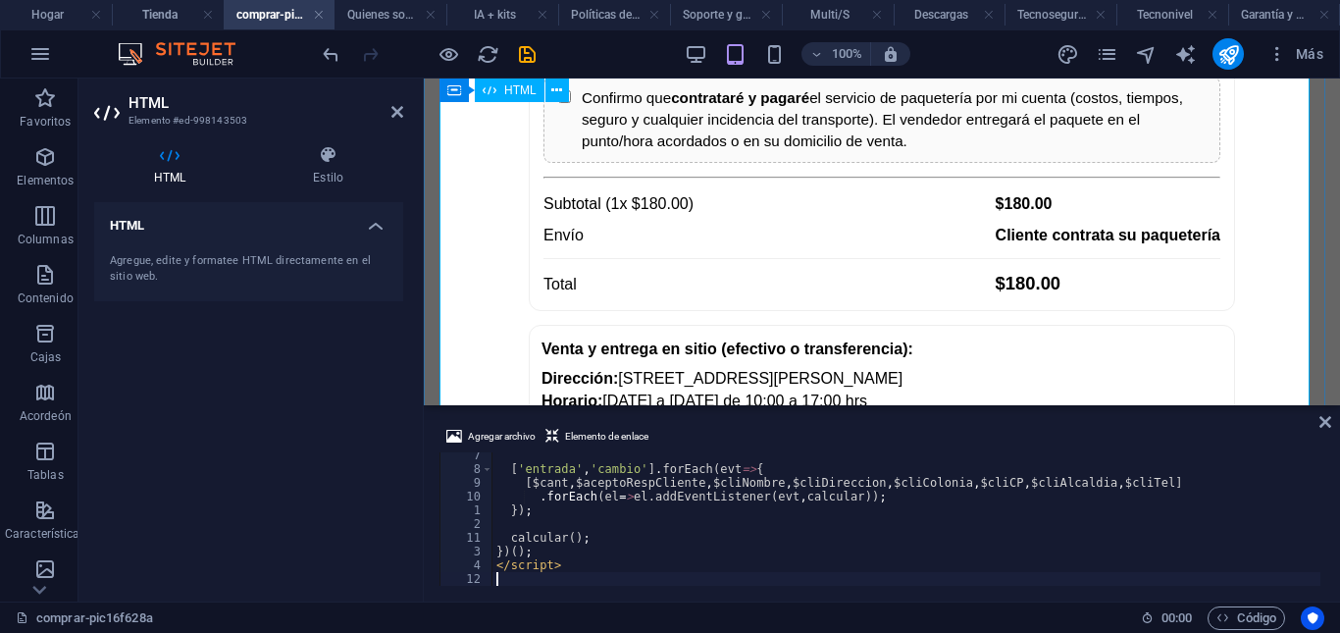
type input "2"
click at [723, 34] on input "2" at bounding box center [684, 18] width 112 height 32
click at [1252, 215] on div "Comprar PIC16F628A Precio unitario (IVA incluido): $180.00 MXN Nombre completo*…" at bounding box center [882, 187] width 900 height 1238
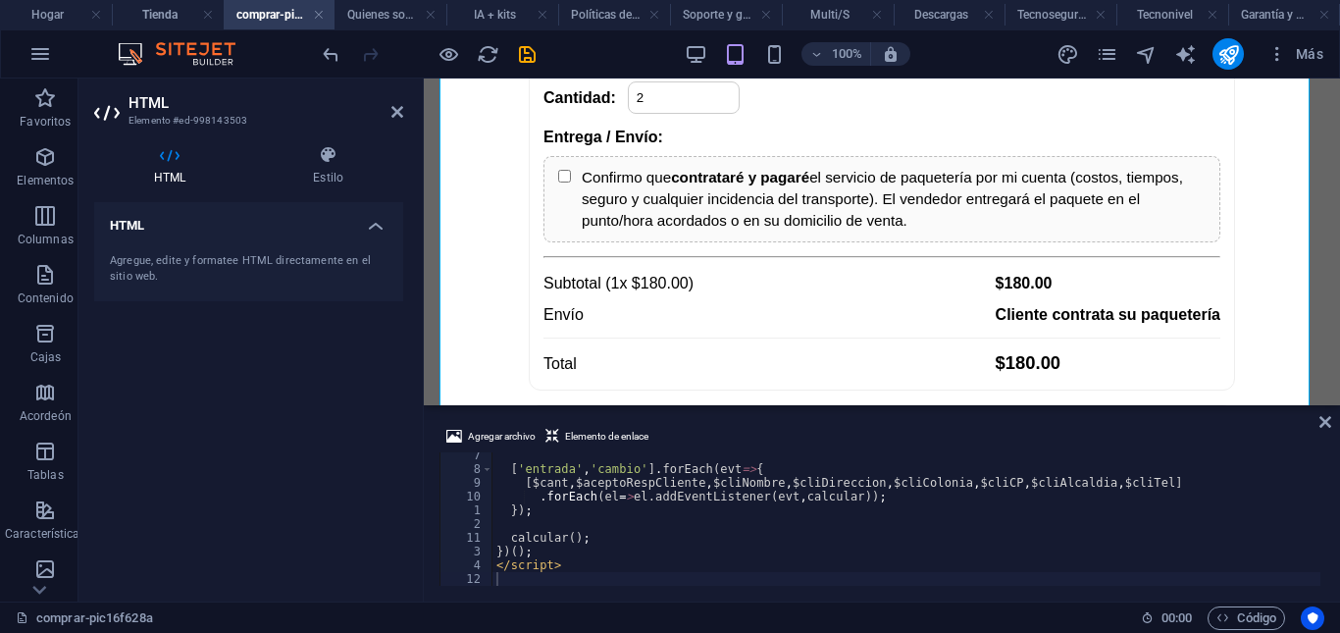
scroll to position [361, 0]
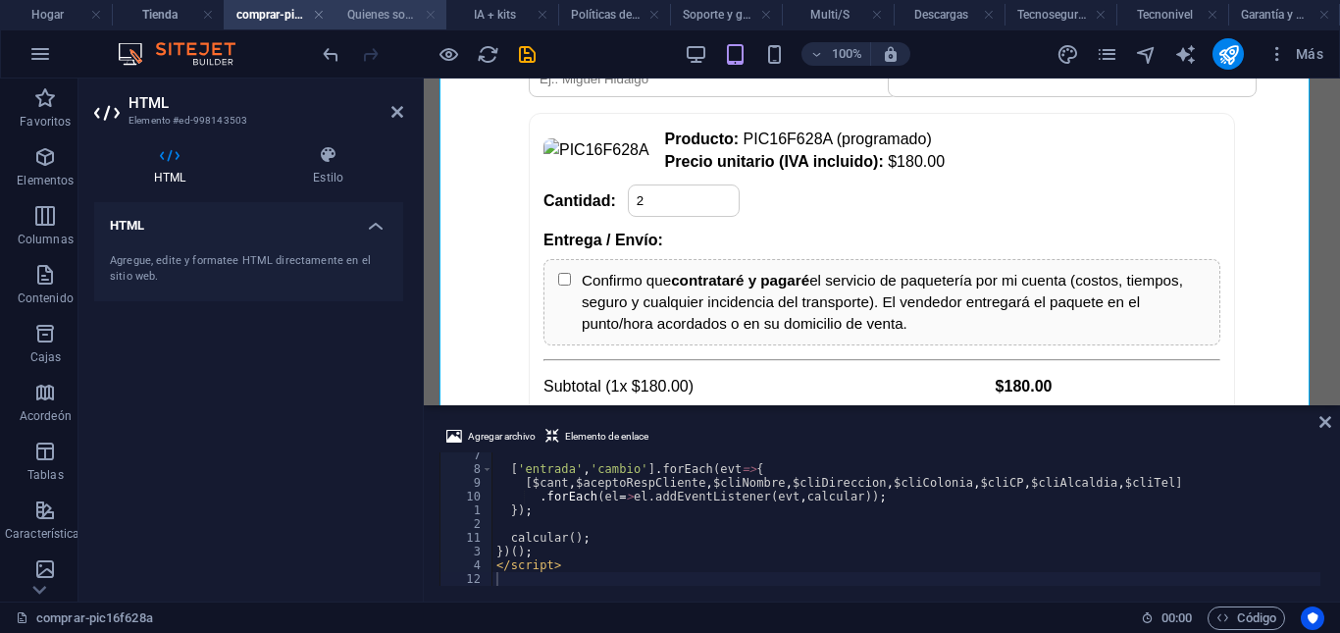
click at [434, 12] on link at bounding box center [431, 15] width 12 height 19
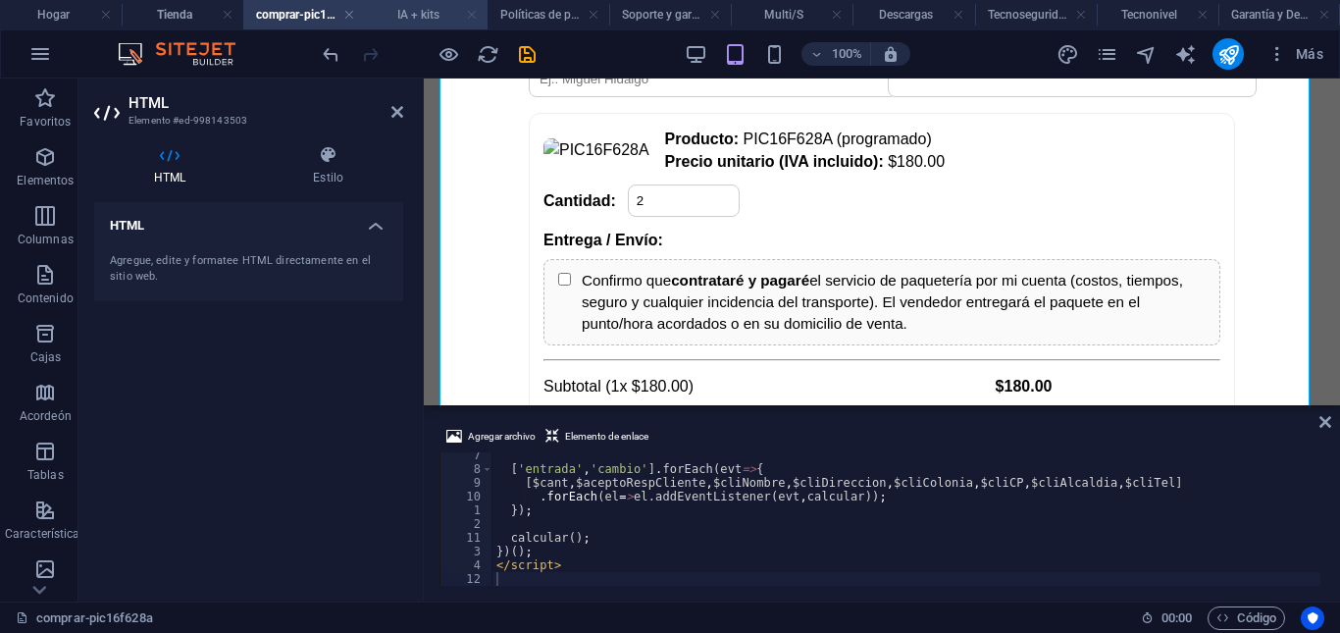
click at [471, 17] on link at bounding box center [472, 15] width 12 height 19
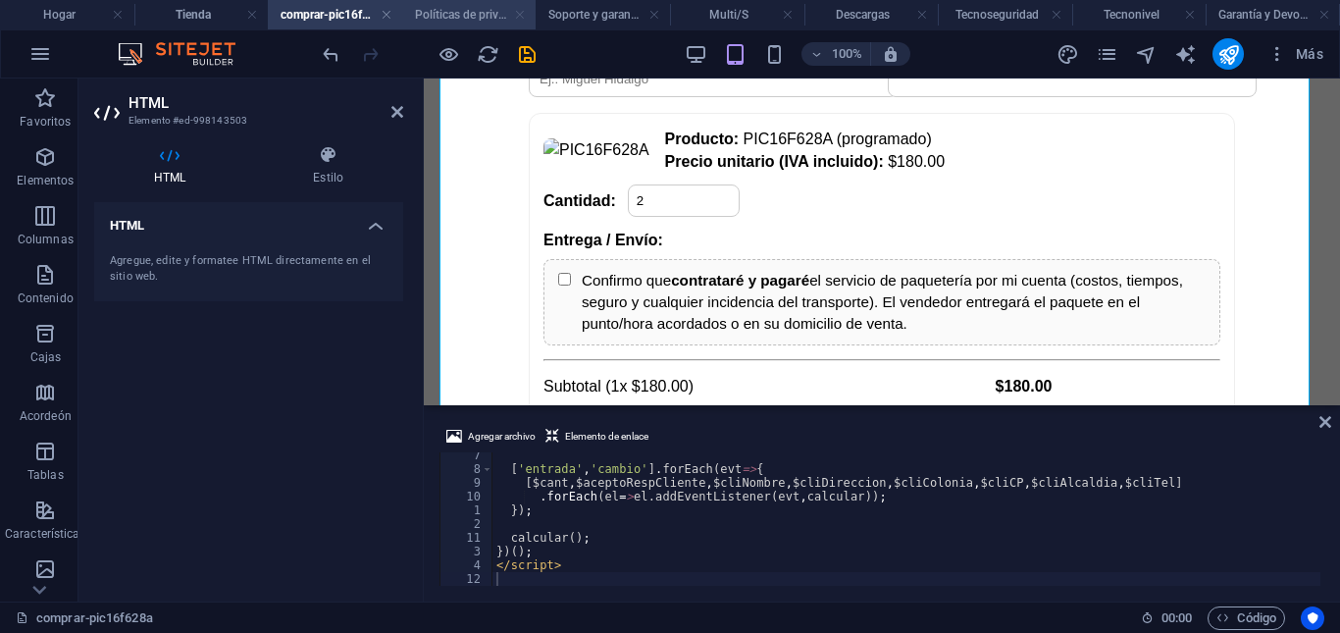
click at [519, 14] on link at bounding box center [520, 15] width 12 height 19
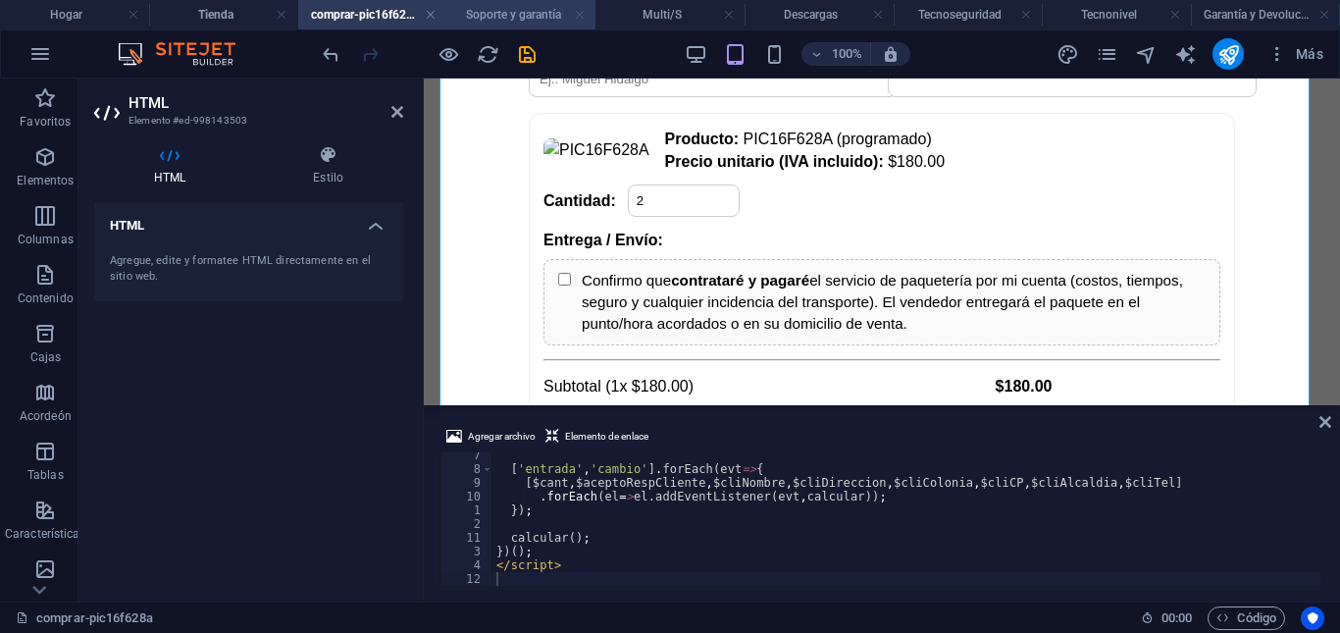
click at [579, 16] on link at bounding box center [580, 15] width 12 height 19
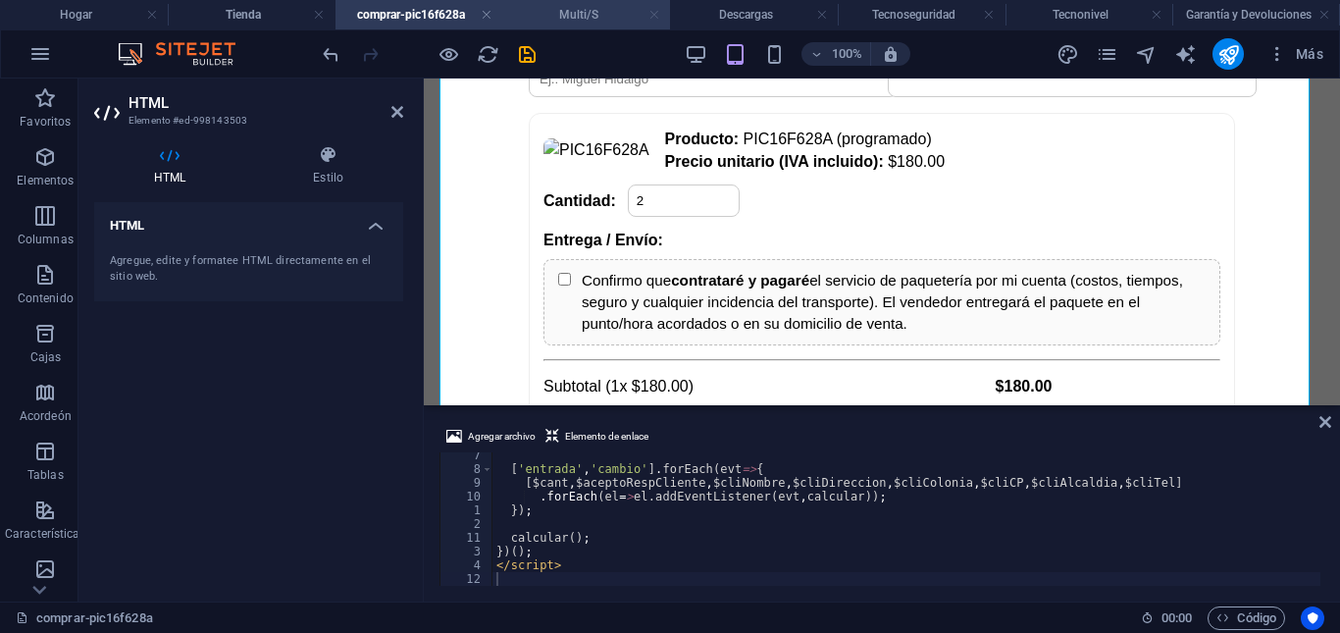
click at [656, 15] on link at bounding box center [654, 15] width 12 height 19
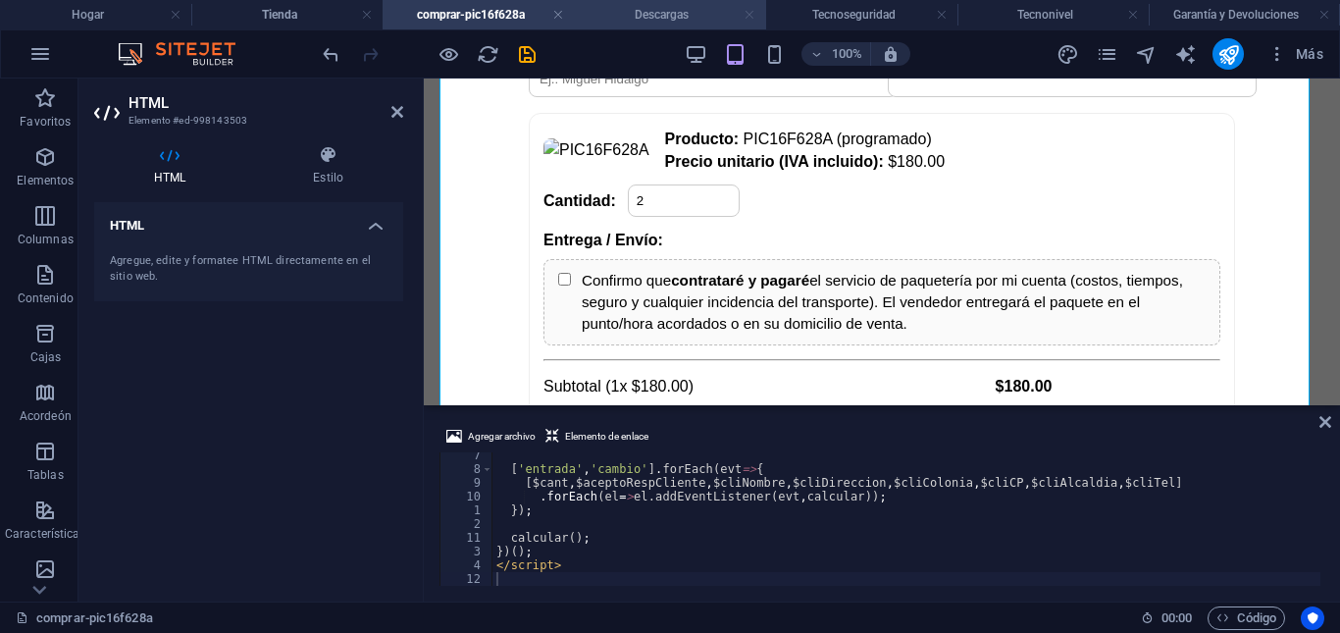
click at [749, 17] on link at bounding box center [749, 15] width 12 height 19
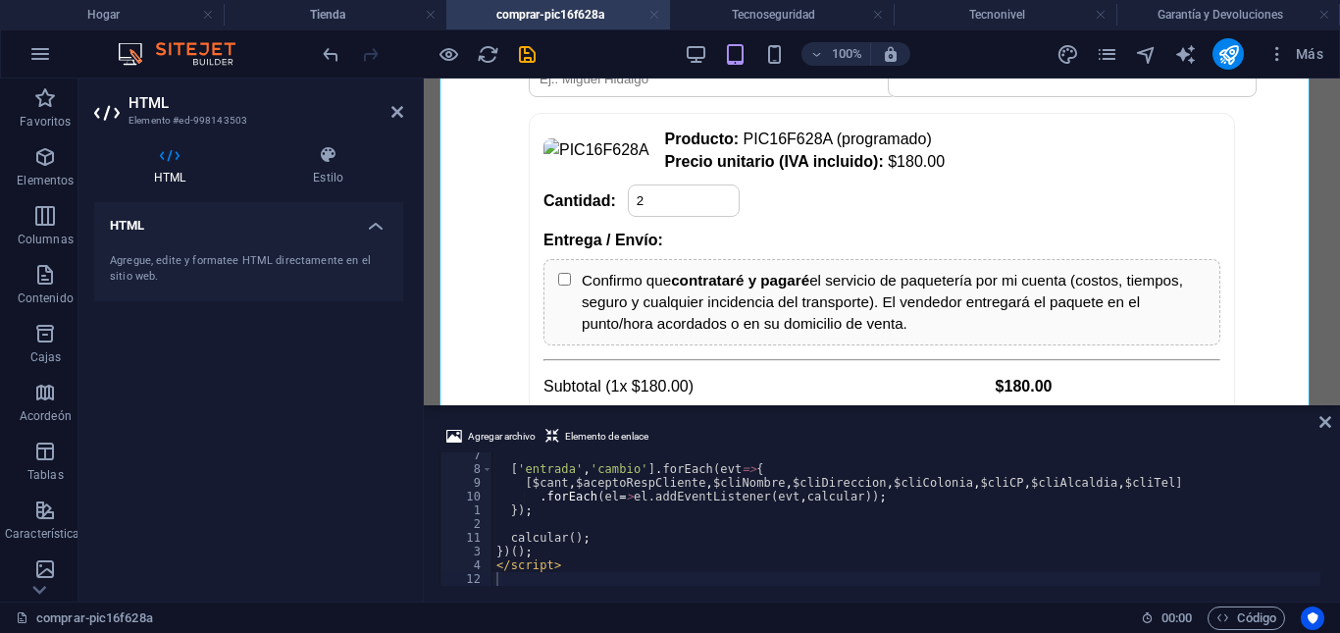
click at [654, 19] on link at bounding box center [654, 15] width 12 height 19
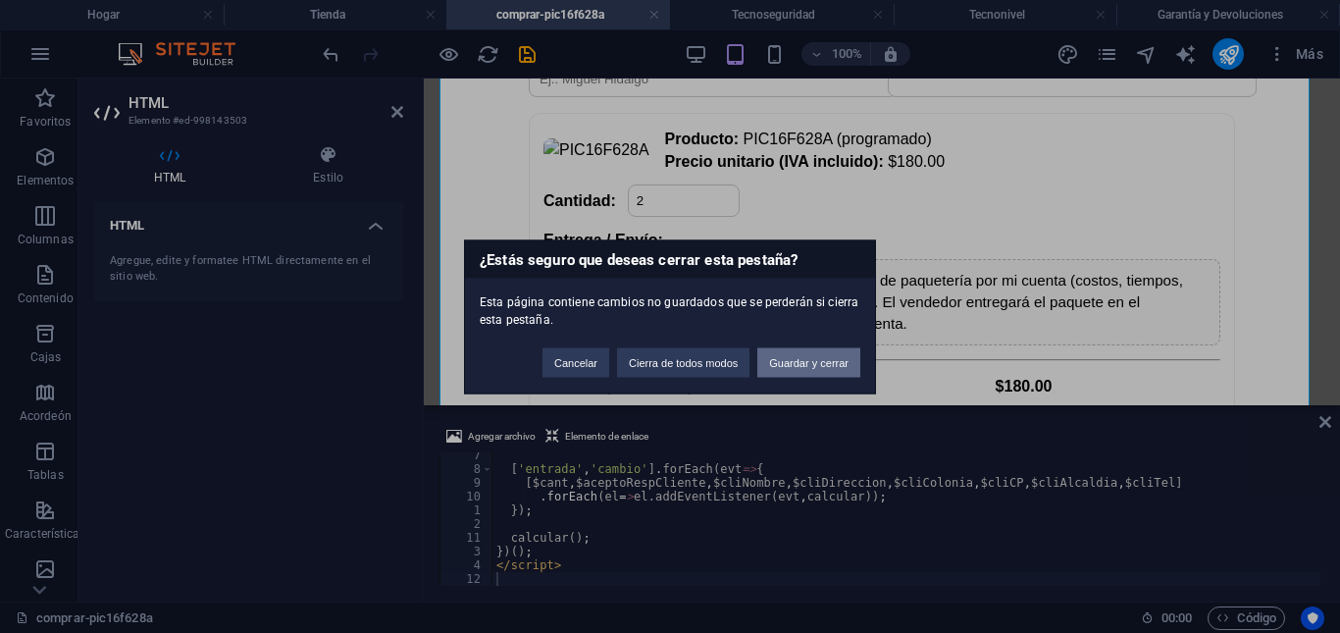
click at [826, 366] on font "Guardar y cerrar" at bounding box center [808, 362] width 79 height 12
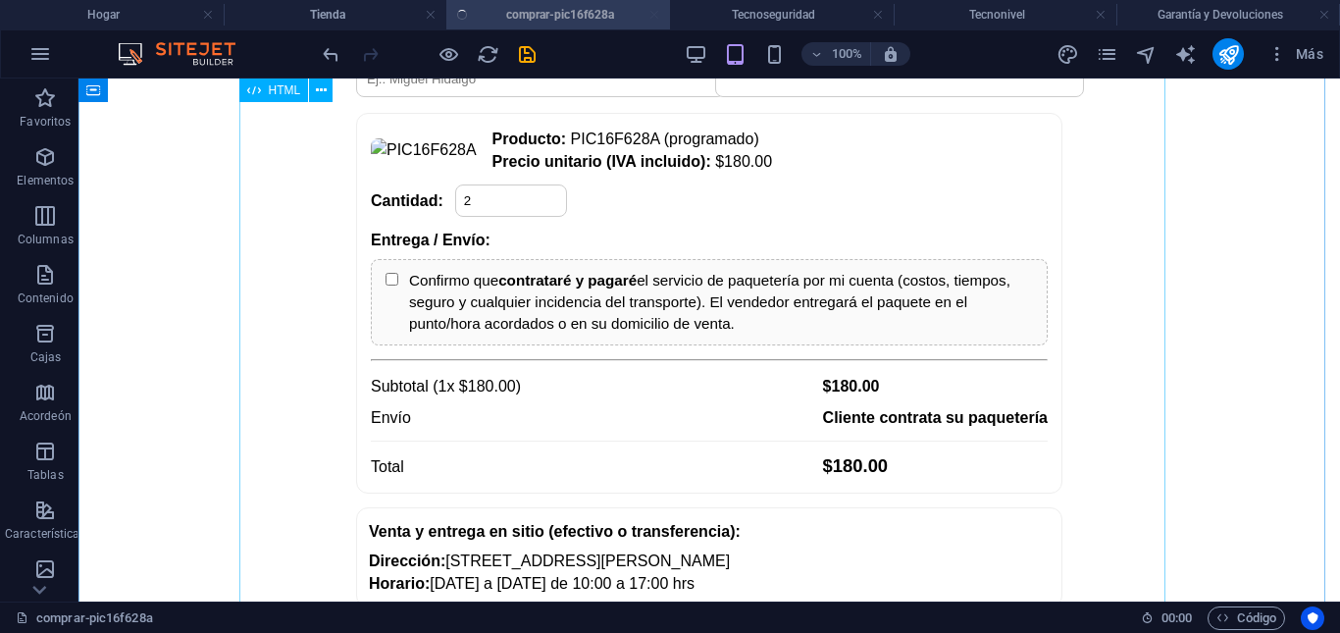
scroll to position [376, 0]
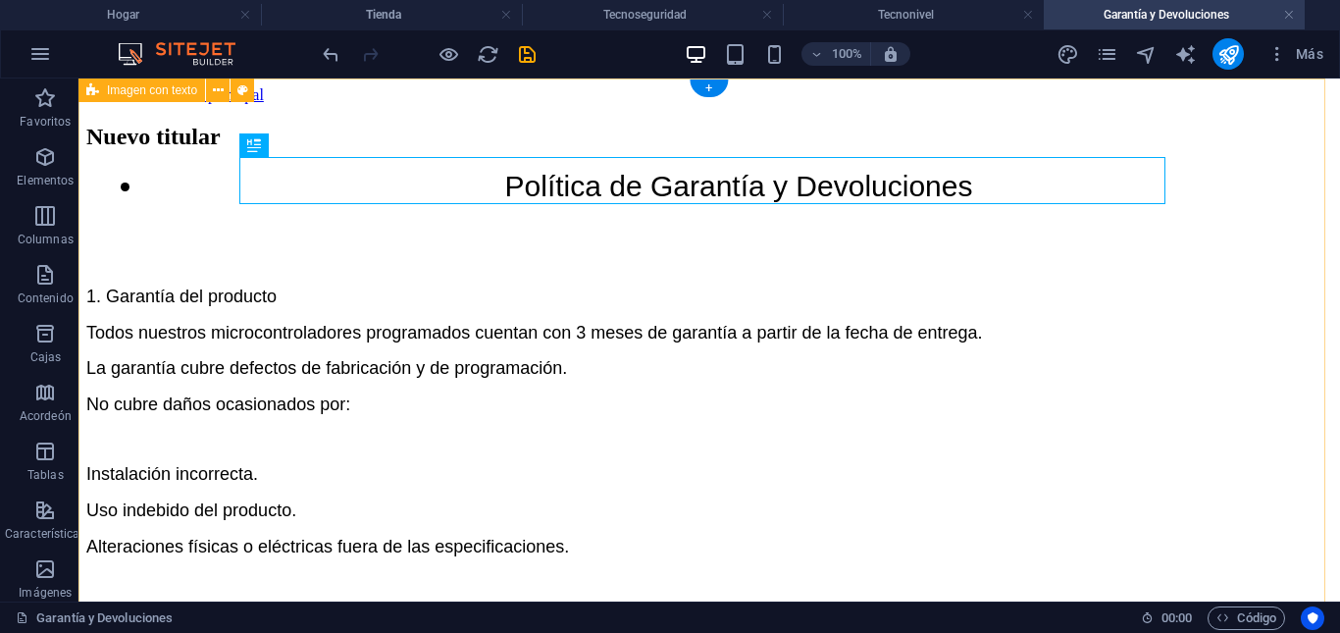
click at [1199, 277] on div "Nuevo titular Política de Garantía y Devoluciones 1. Garantía del producto Todo…" at bounding box center [709, 611] width 1246 height 975
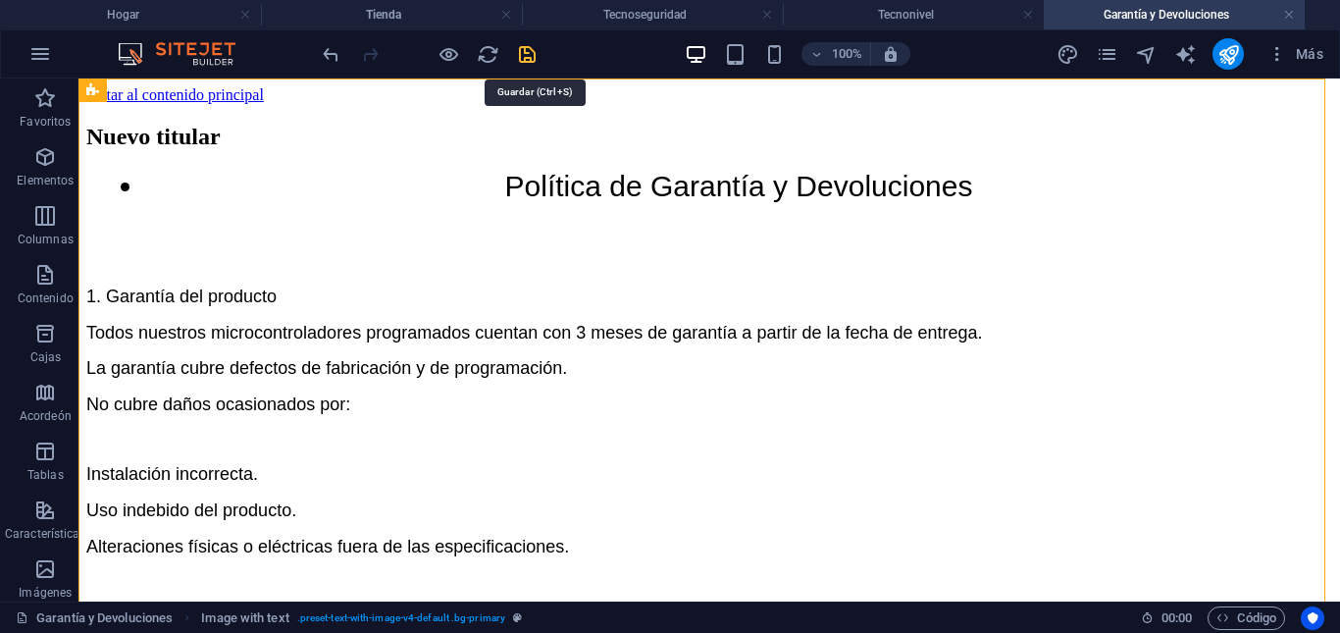
click at [528, 53] on icon "ahorrar" at bounding box center [527, 54] width 23 height 23
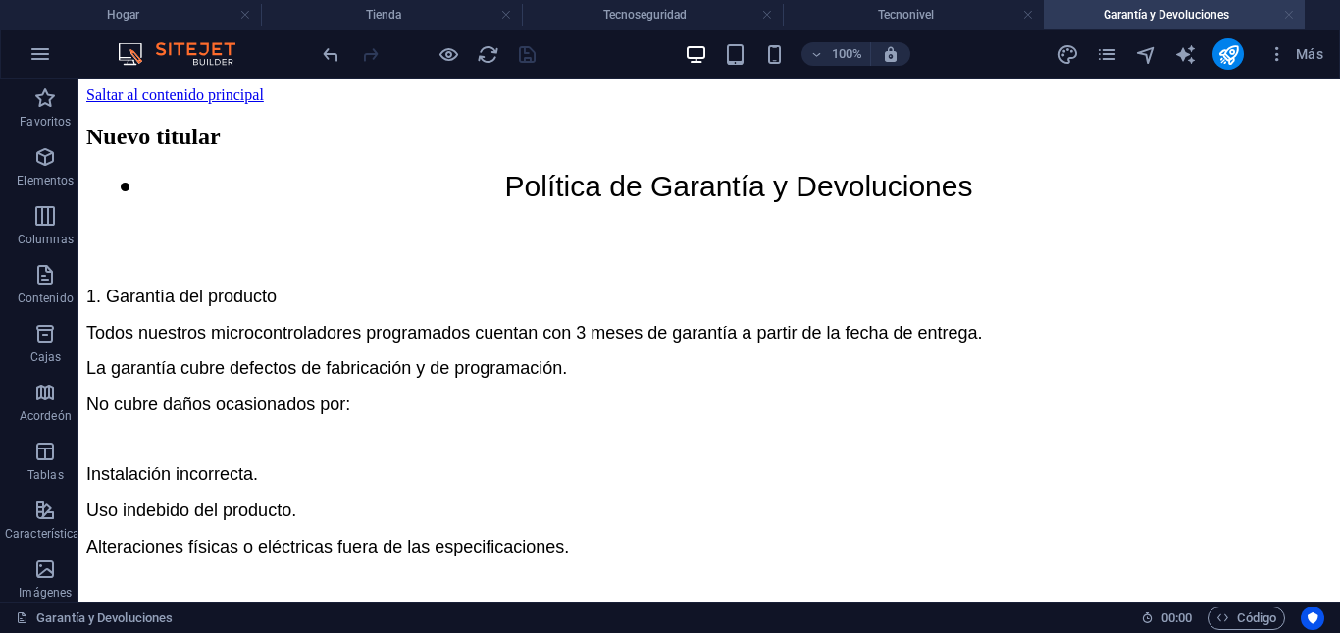
click at [1283, 15] on link at bounding box center [1289, 15] width 12 height 19
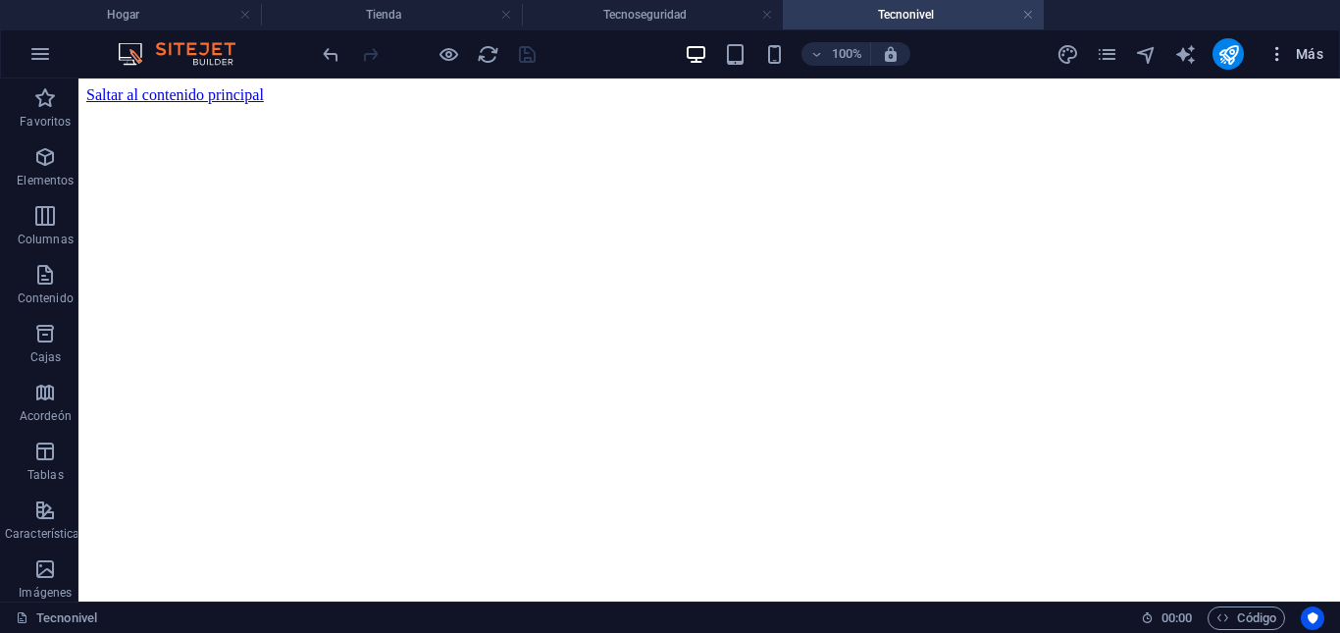
click at [1276, 58] on icon "button" at bounding box center [1277, 54] width 20 height 20
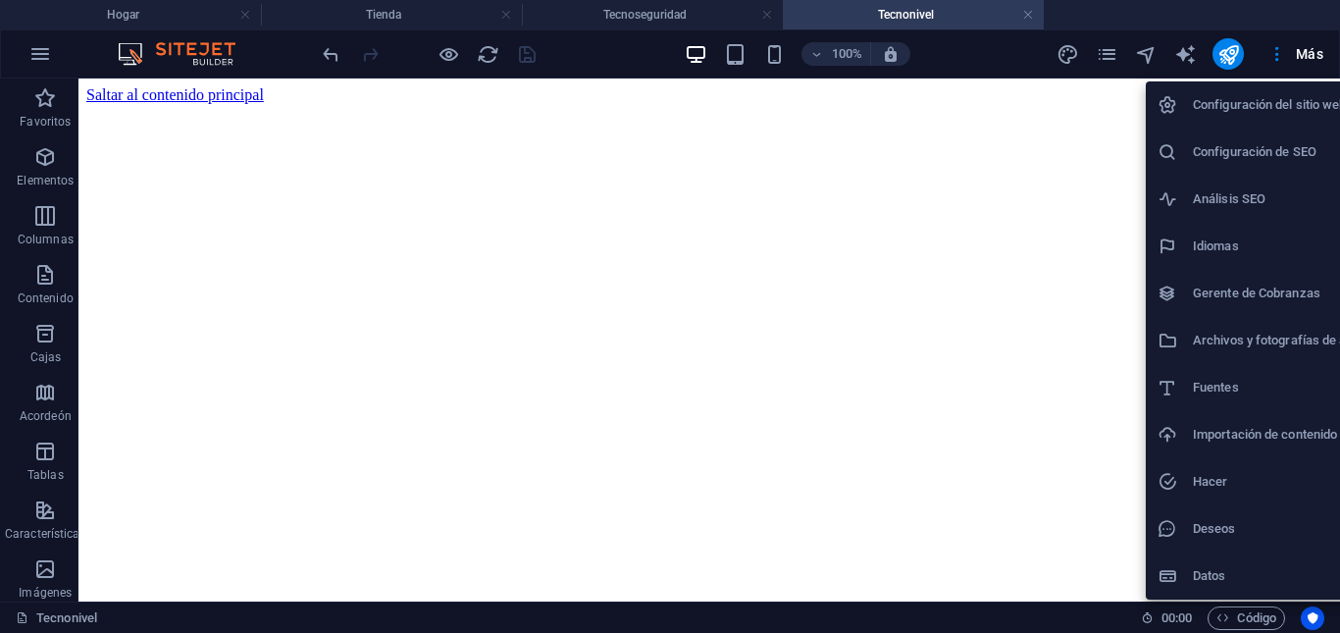
click at [1275, 58] on div at bounding box center [670, 316] width 1340 height 633
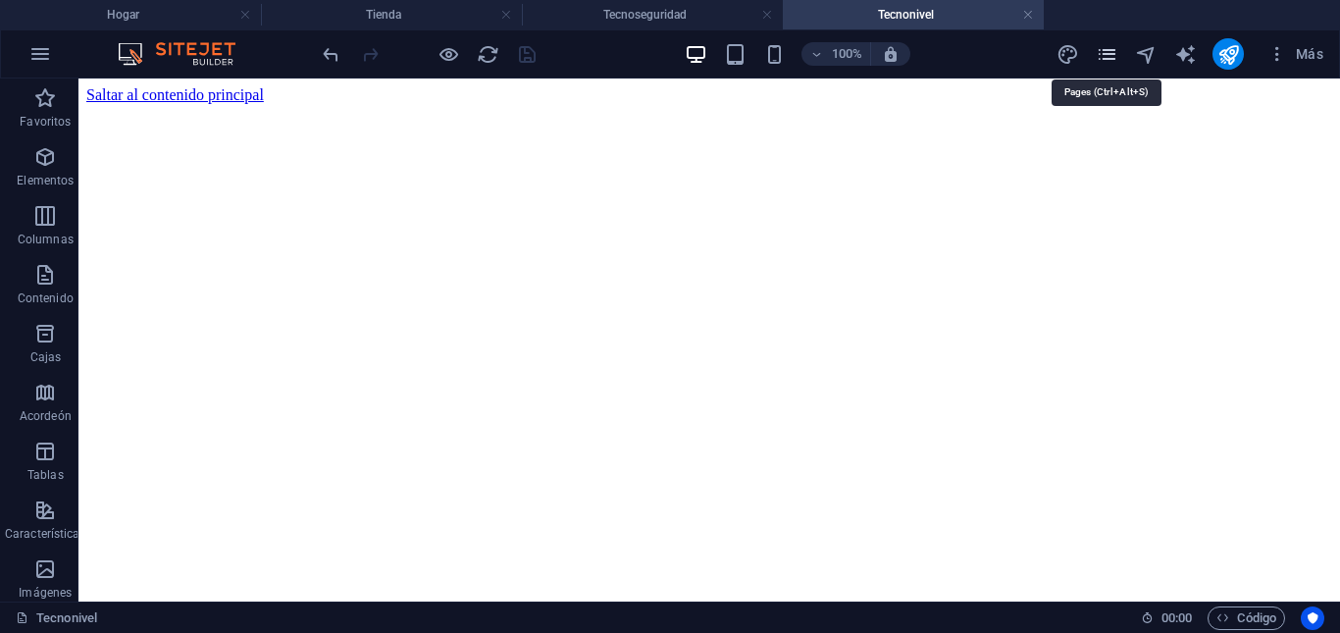
click at [1109, 54] on icon "páginas" at bounding box center [1107, 54] width 23 height 23
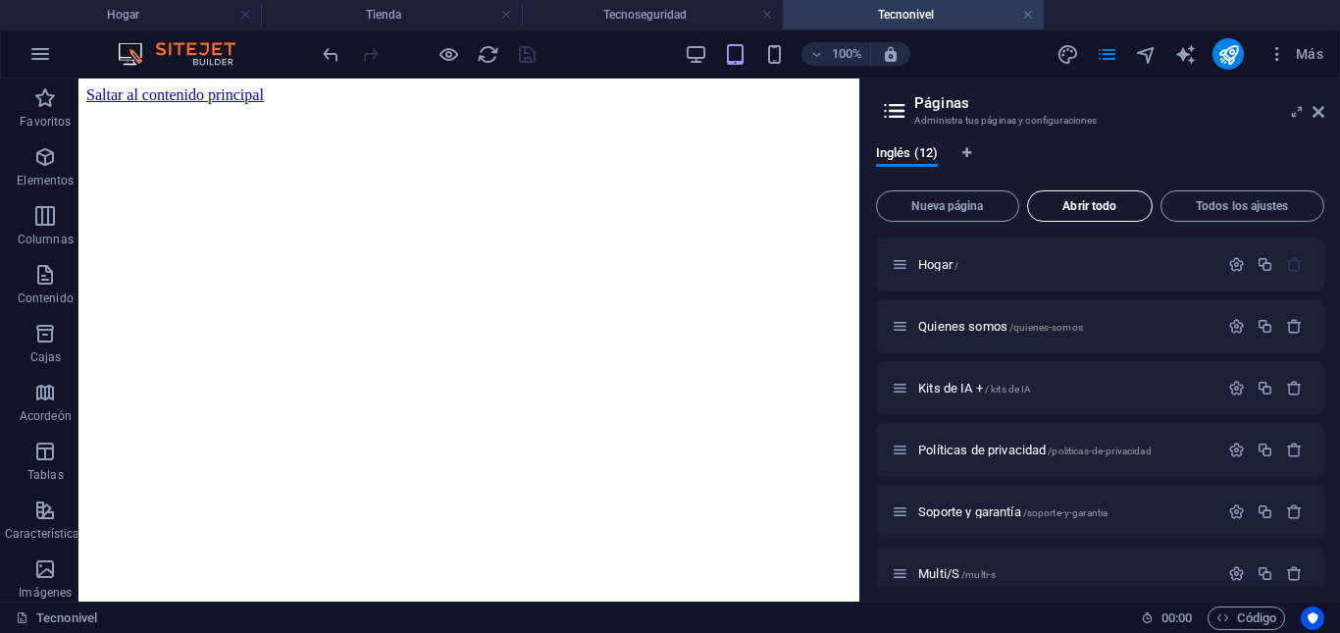
click at [1077, 205] on font "Abrir todo" at bounding box center [1089, 206] width 54 height 14
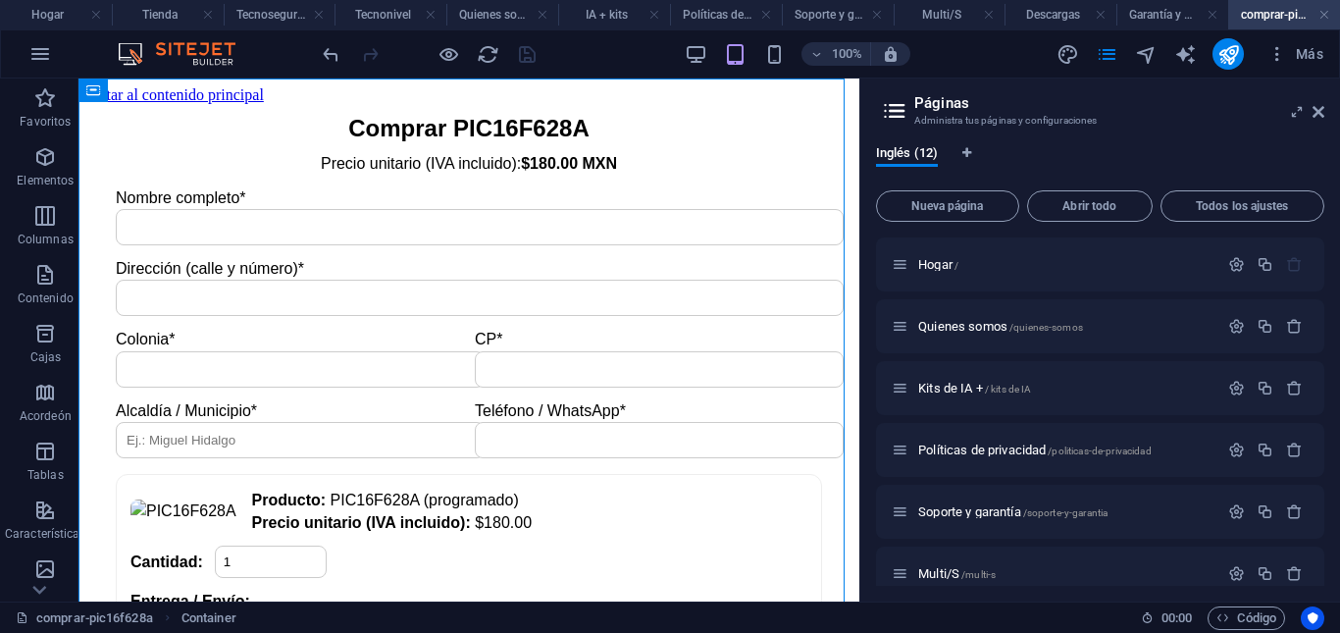
scroll to position [0, 0]
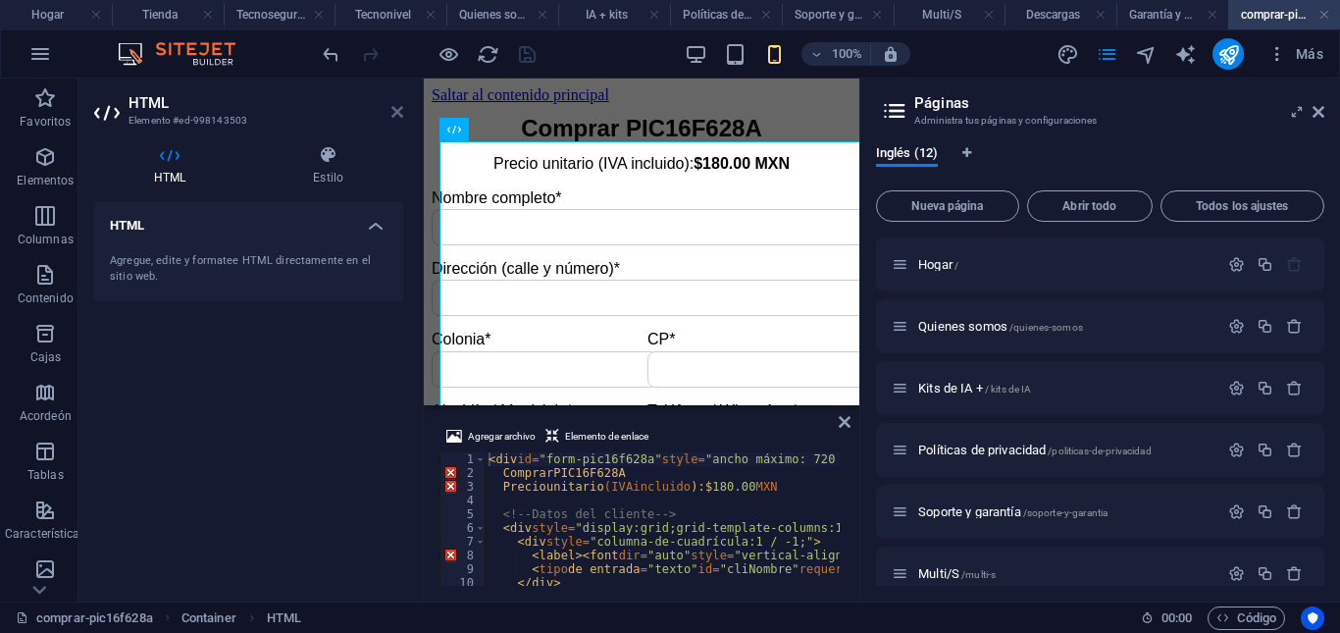
click at [394, 118] on icon at bounding box center [397, 112] width 12 height 16
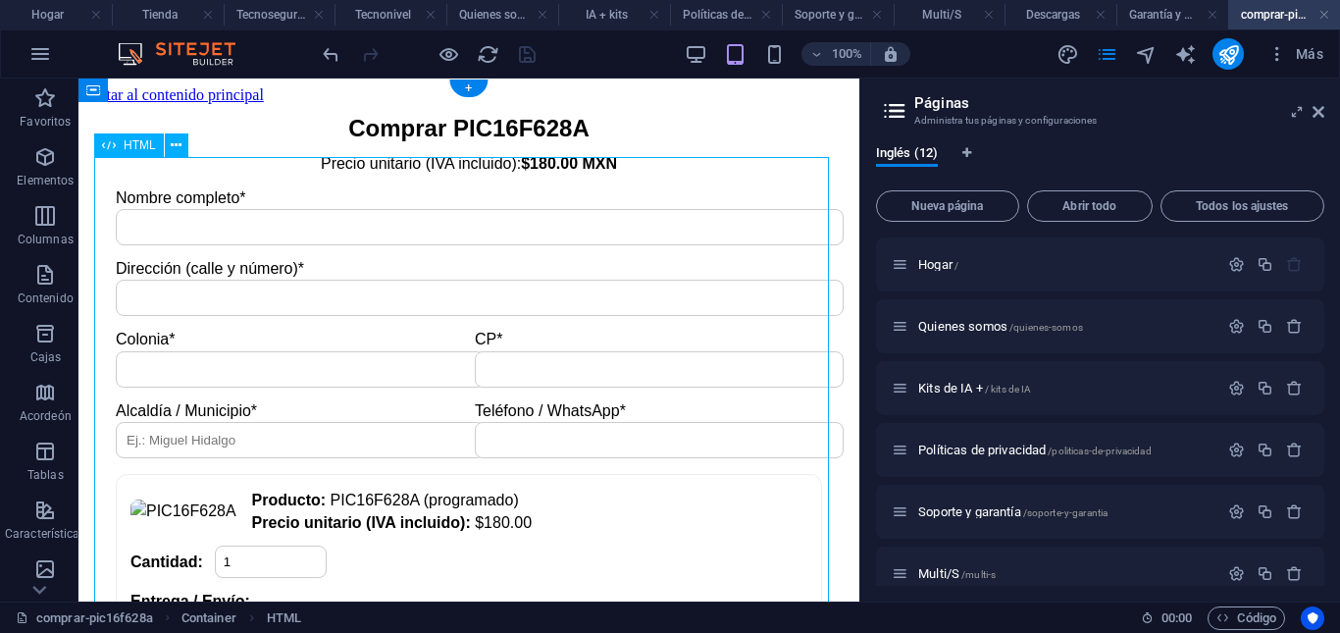
drag, startPoint x: 576, startPoint y: 186, endPoint x: 558, endPoint y: 186, distance: 17.7
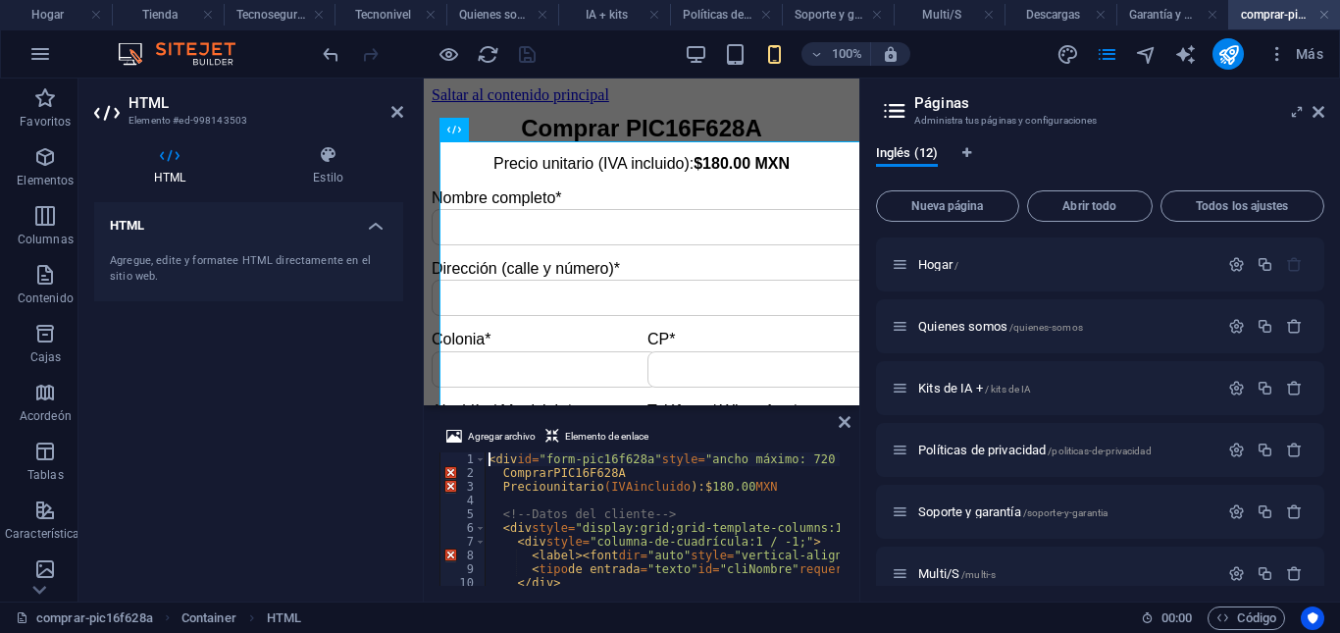
click at [1324, 108] on aside "Páginas Administra tus páginas y configuraciones Inglés (12) Nueva página Abrir…" at bounding box center [1099, 339] width 481 height 523
click at [1319, 116] on icon at bounding box center [1318, 112] width 12 height 16
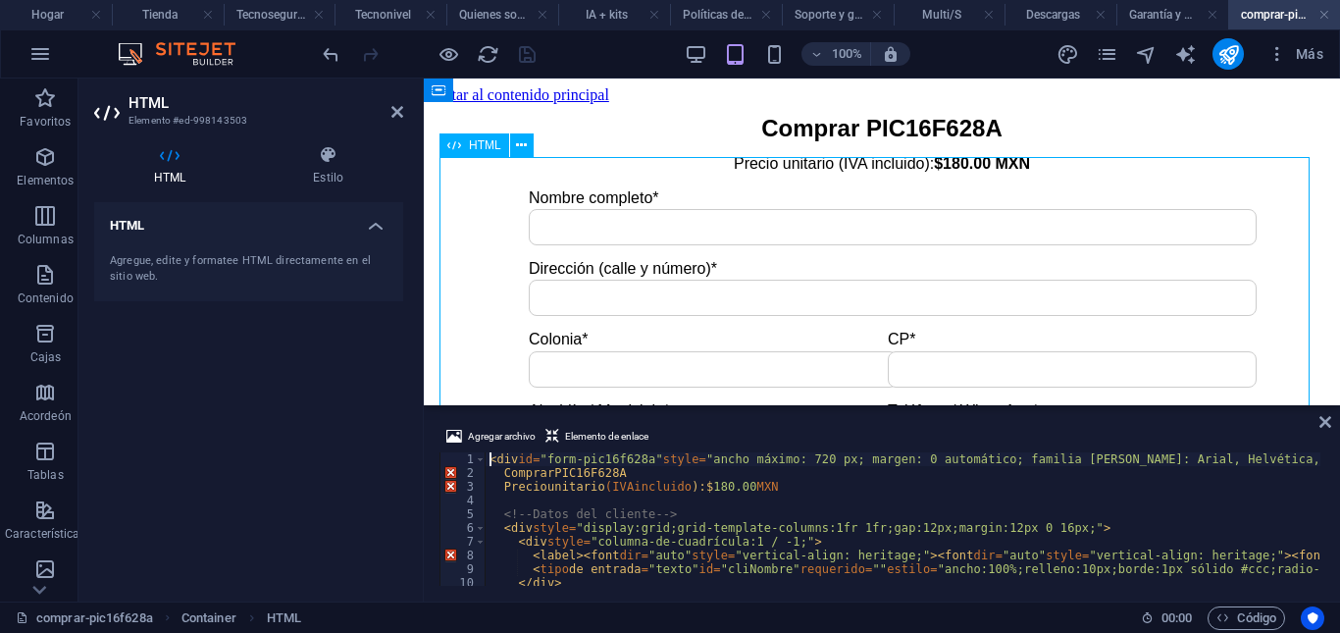
drag, startPoint x: 1107, startPoint y: 223, endPoint x: 1067, endPoint y: 218, distance: 40.5
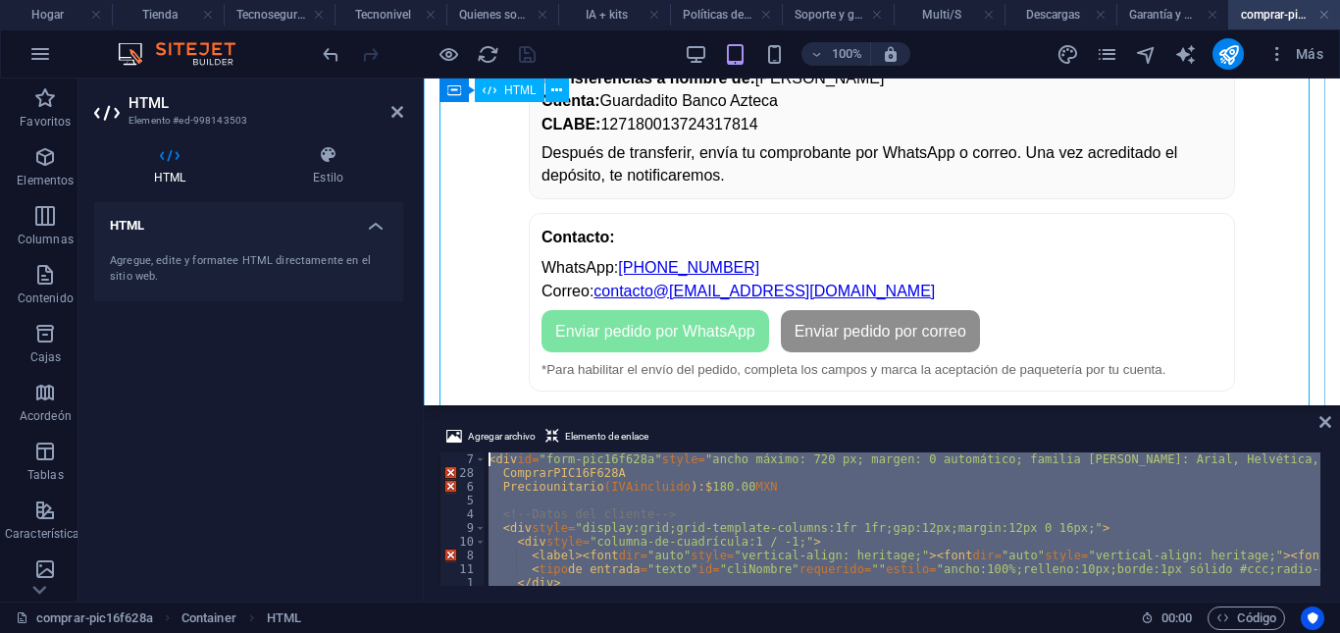
drag, startPoint x: 1018, startPoint y: 641, endPoint x: 470, endPoint y: 399, distance: 599.4
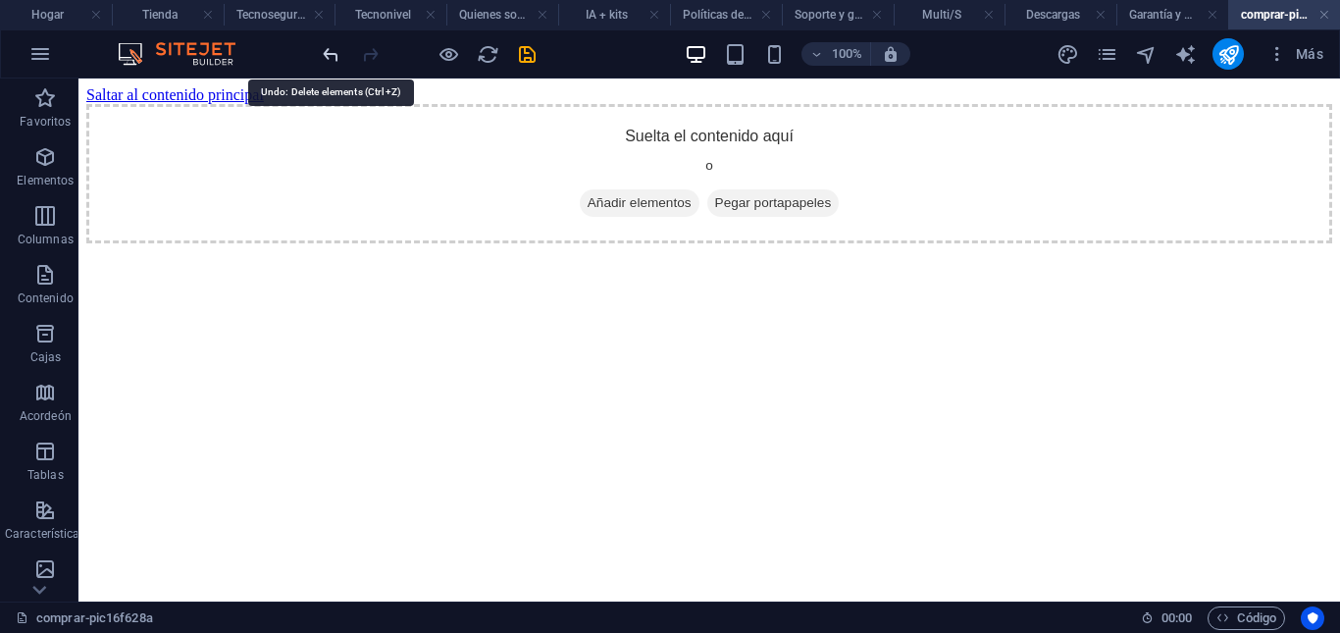
click at [332, 63] on icon "deshacer" at bounding box center [331, 54] width 23 height 23
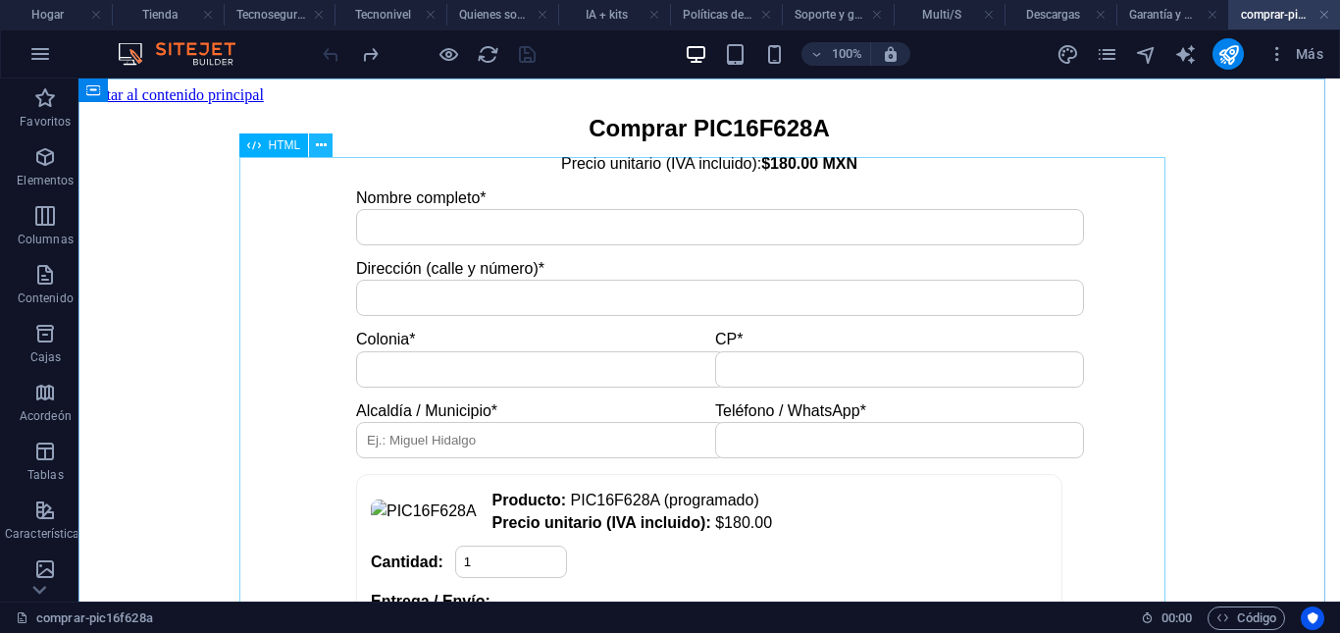
click at [322, 140] on icon at bounding box center [321, 145] width 11 height 21
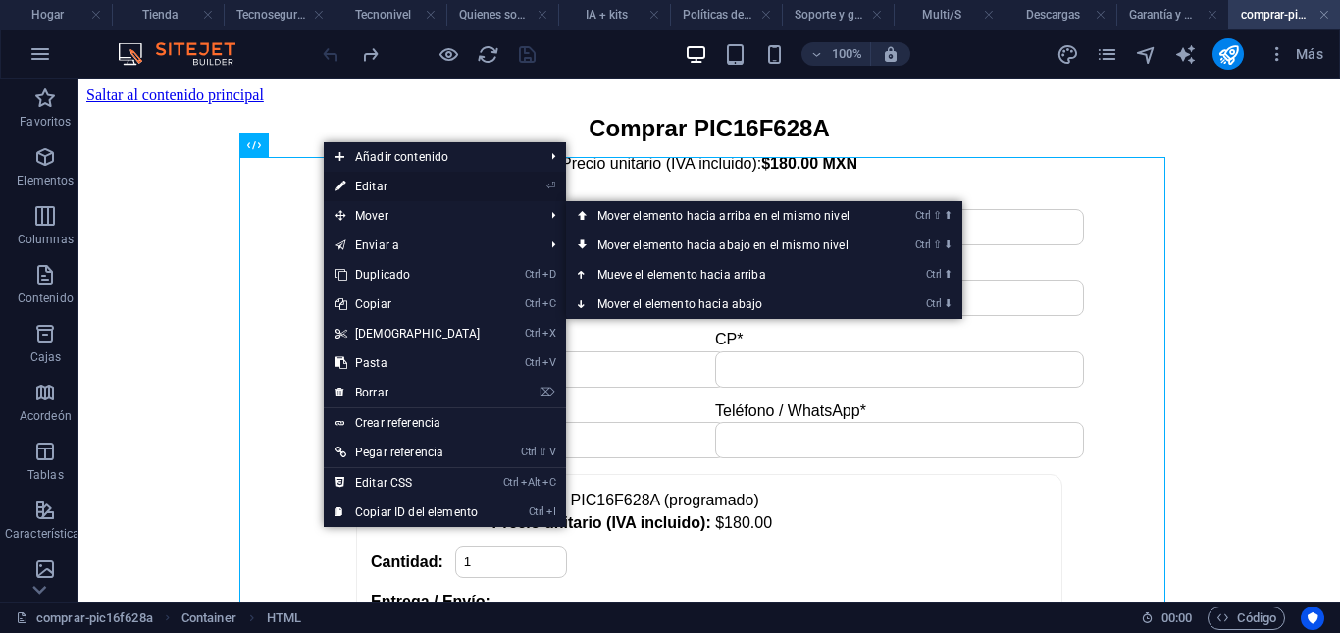
click at [373, 186] on font "Editar" at bounding box center [371, 186] width 32 height 14
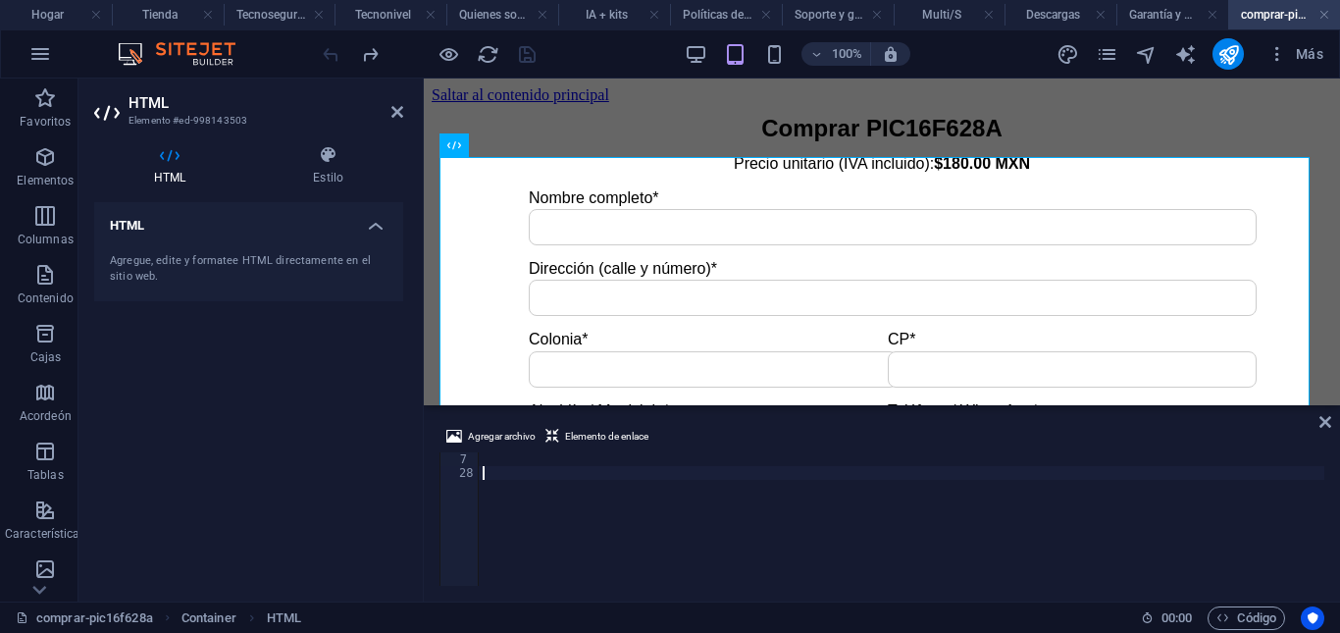
click at [557, 474] on div at bounding box center [902, 532] width 846 height 161
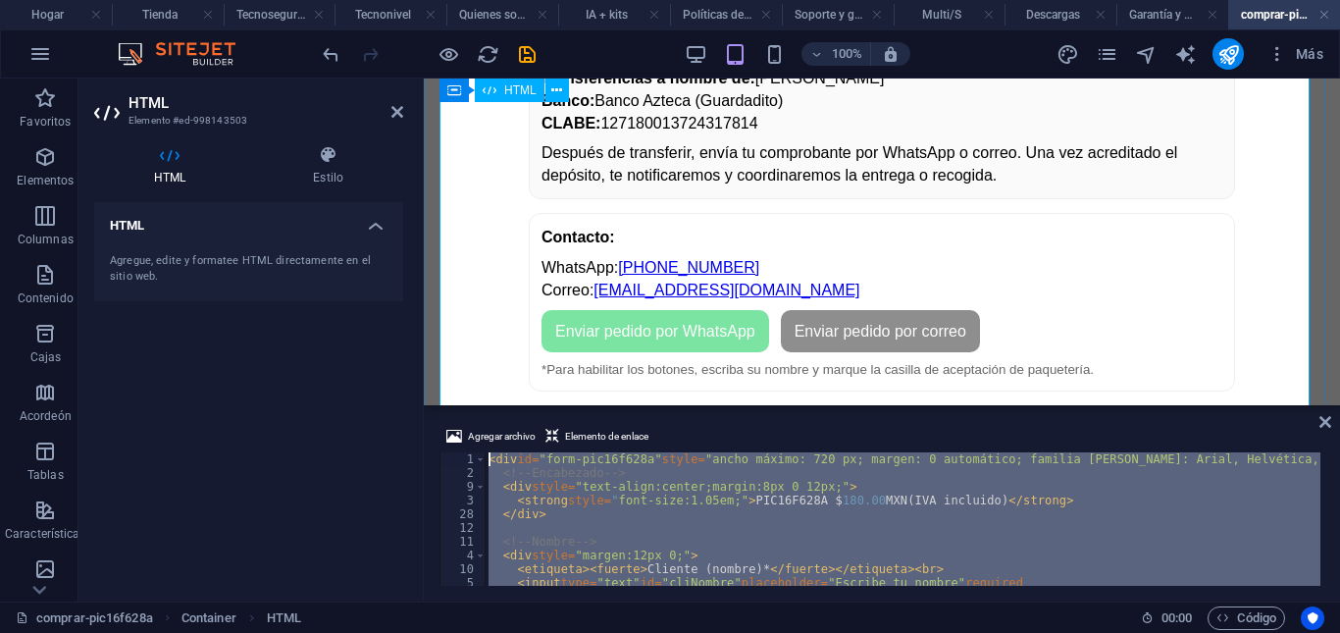
drag, startPoint x: 915, startPoint y: 640, endPoint x: 465, endPoint y: 366, distance: 526.9
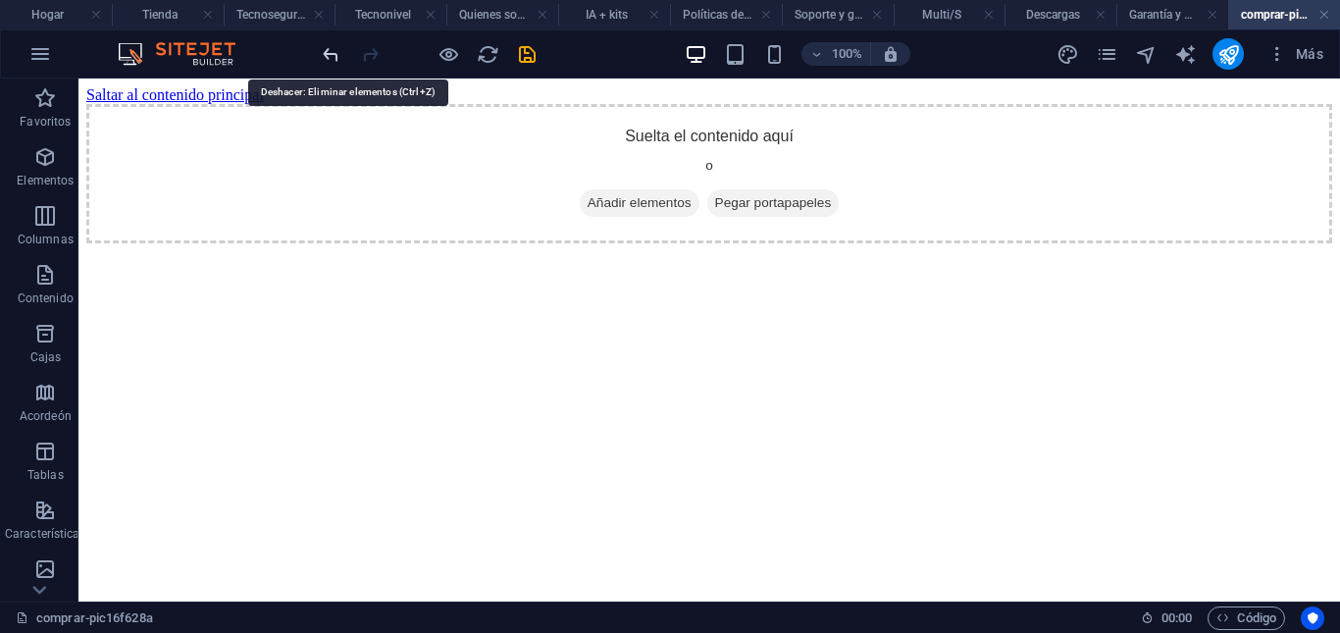
click at [330, 63] on icon "deshacer" at bounding box center [331, 54] width 23 height 23
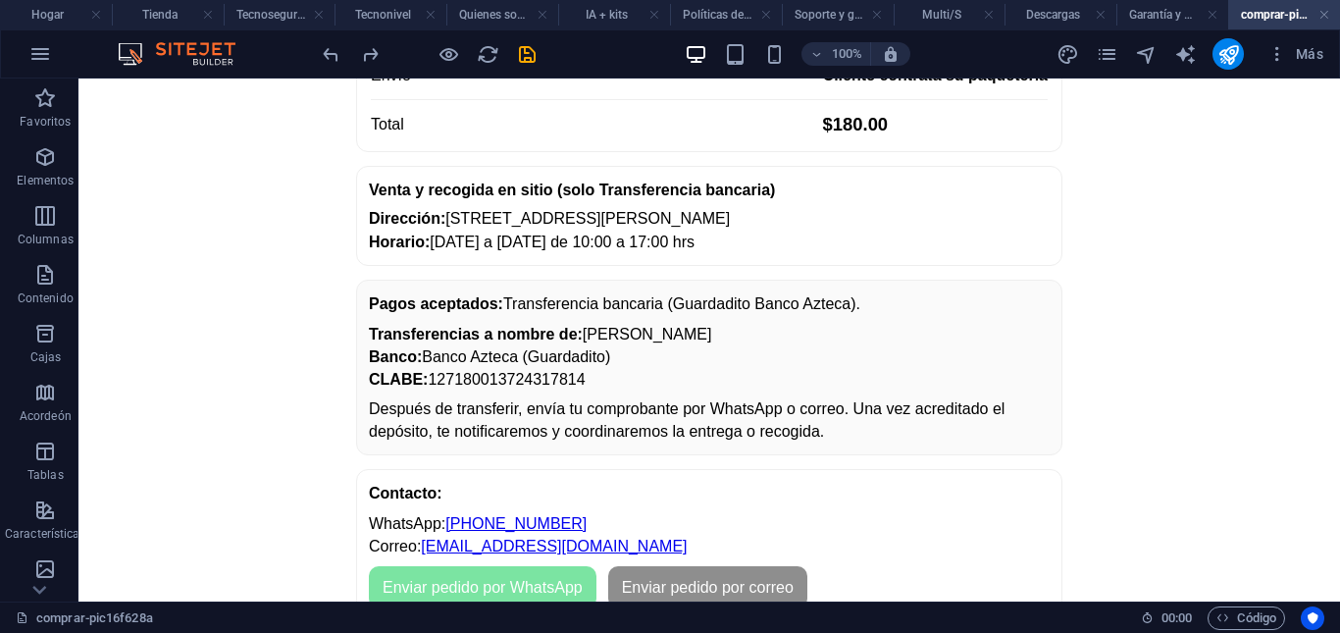
scroll to position [1171, 0]
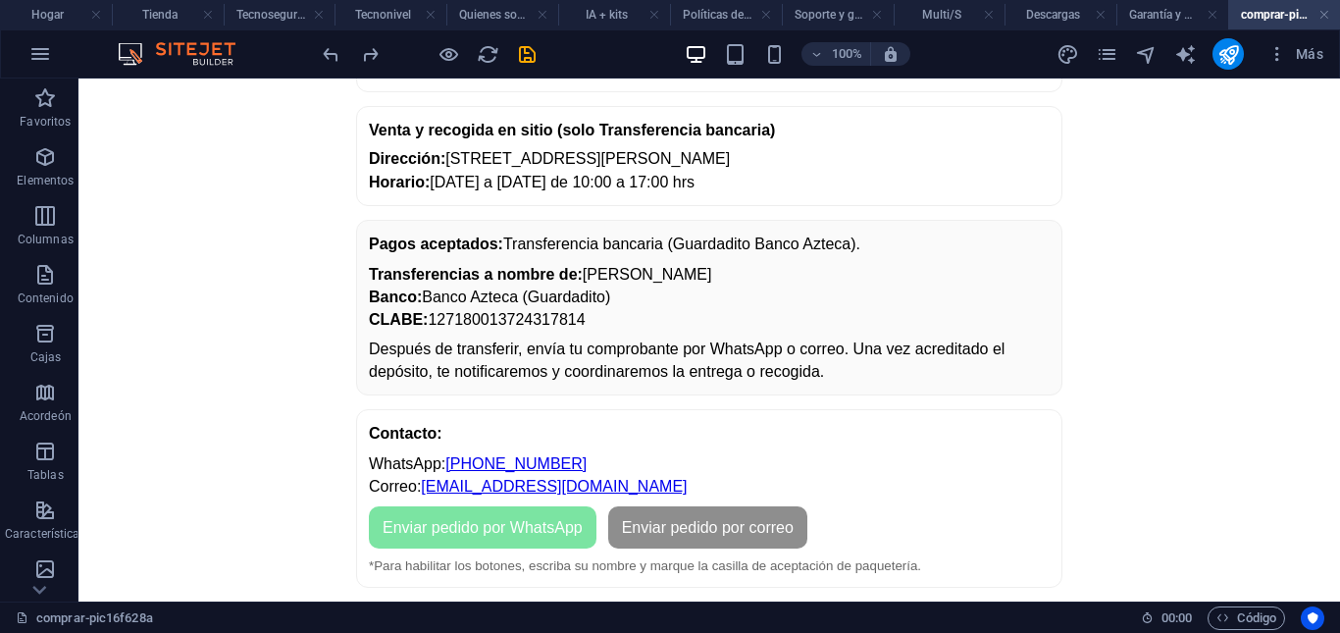
drag, startPoint x: 1337, startPoint y: 155, endPoint x: 1365, endPoint y: 702, distance: 548.1
click at [323, 92] on icon at bounding box center [321, 90] width 11 height 21
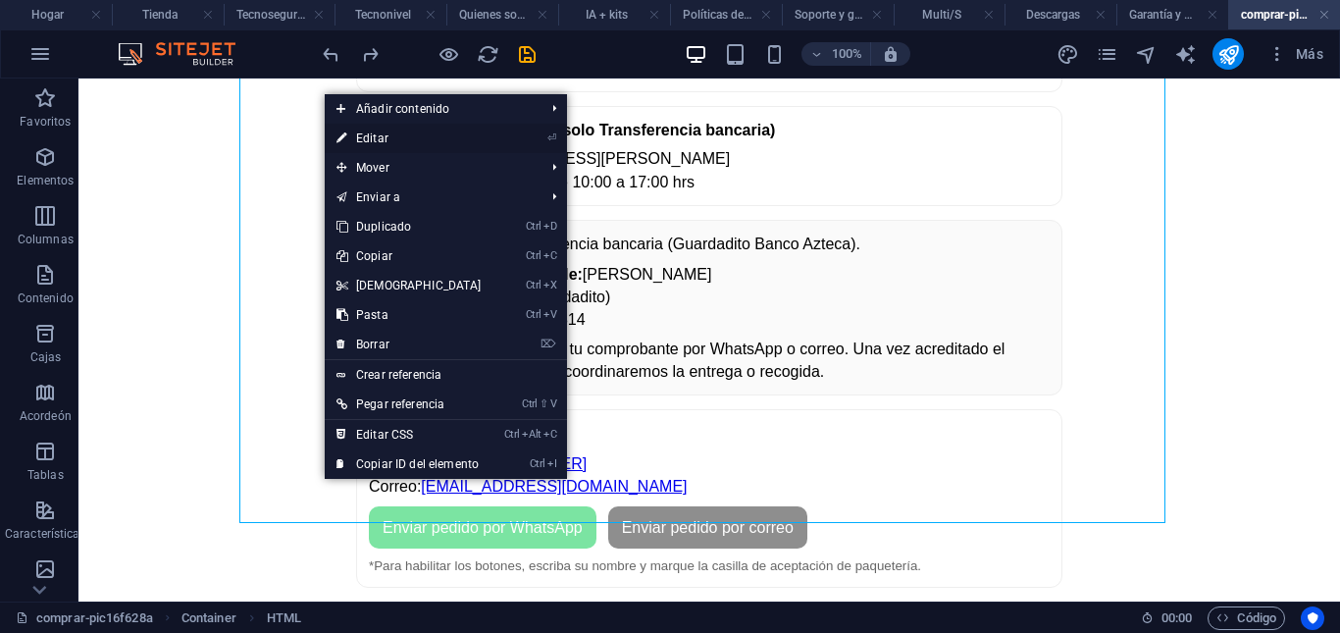
click at [372, 137] on font "Editar" at bounding box center [372, 138] width 32 height 14
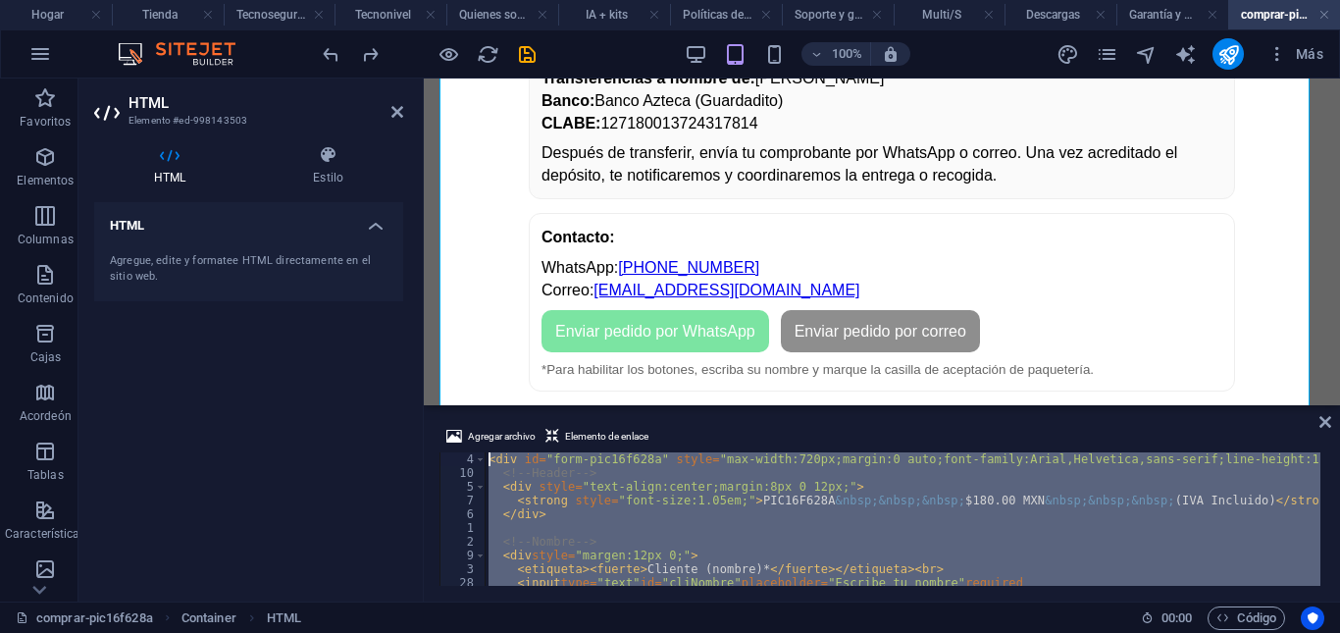
scroll to position [0, 0]
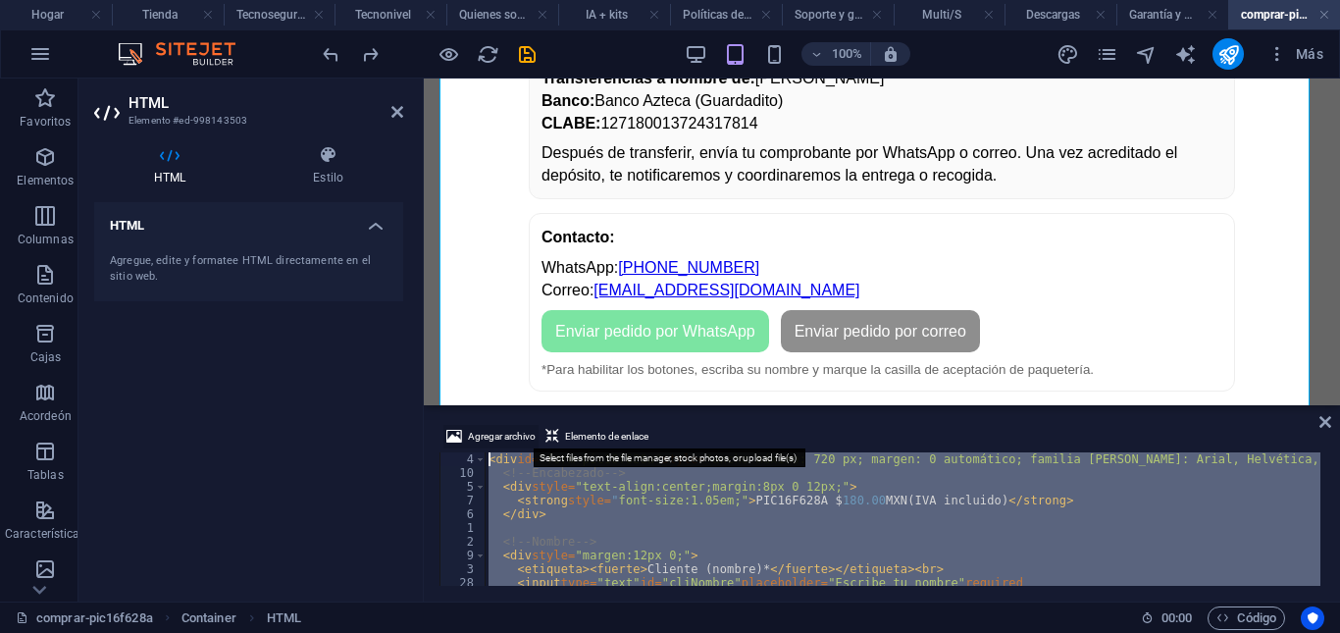
drag, startPoint x: 498, startPoint y: 549, endPoint x: 482, endPoint y: 435, distance: 116.0
click at [482, 435] on div "Agregar archivo Elemento de enlace 4 10 5 7 6 1 2 9 3 28 12 11 < div id = "form…" at bounding box center [881, 505] width 885 height 161
type textarea "<div id="form-pic16f628a" style="max-width:720px;margin:0 auto;font-family:Aria…"
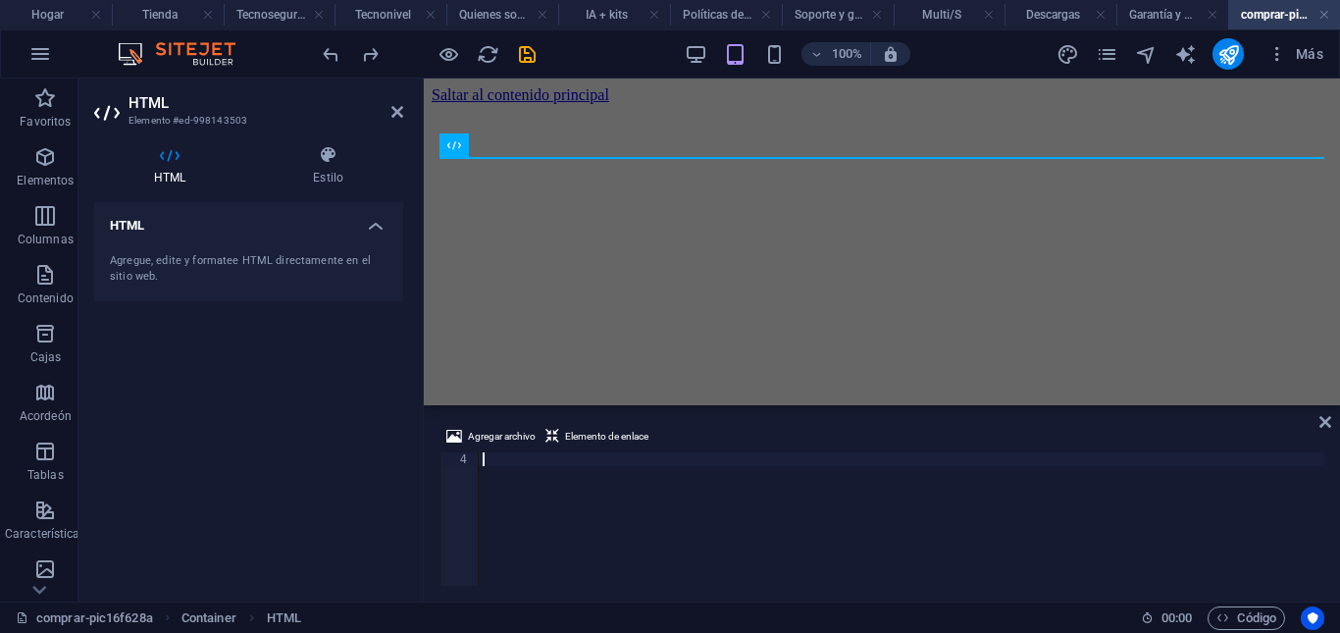
click at [486, 477] on div at bounding box center [902, 532] width 846 height 161
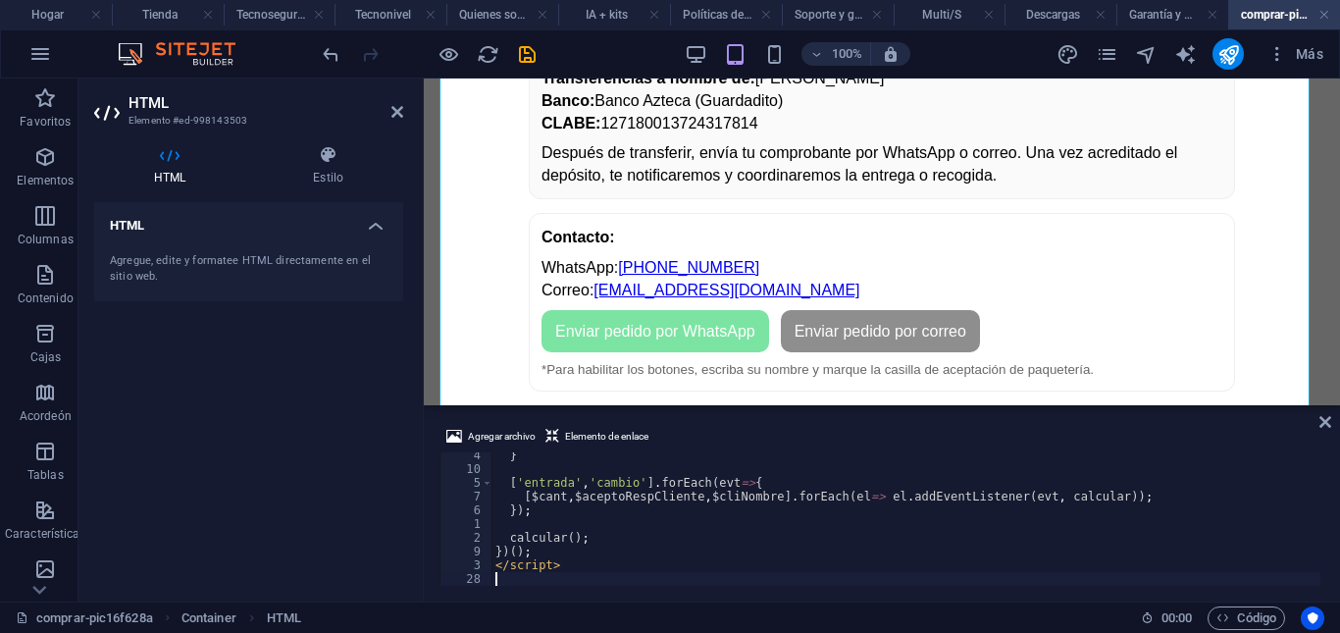
scroll to position [953, 0]
